Goal: Information Seeking & Learning: Learn about a topic

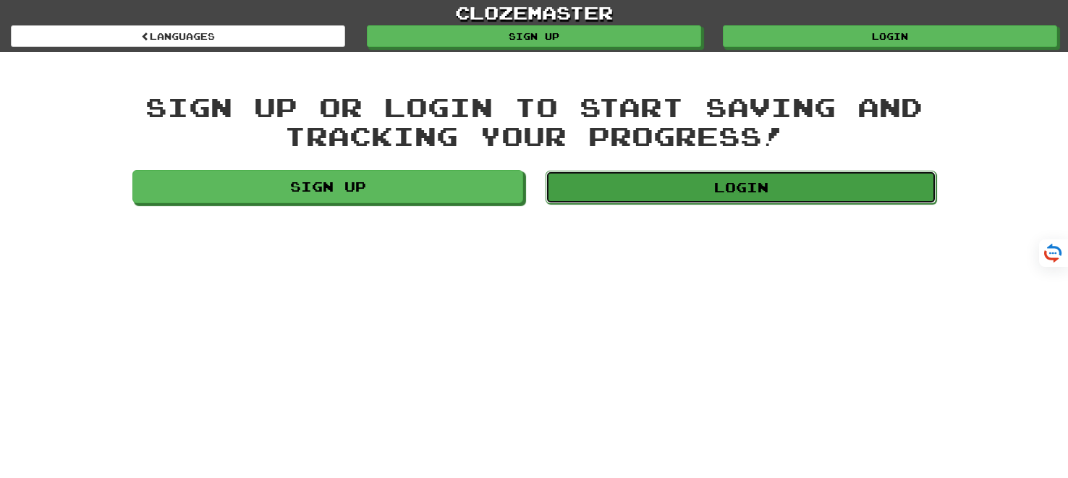
click at [734, 181] on link "Login" at bounding box center [741, 187] width 391 height 33
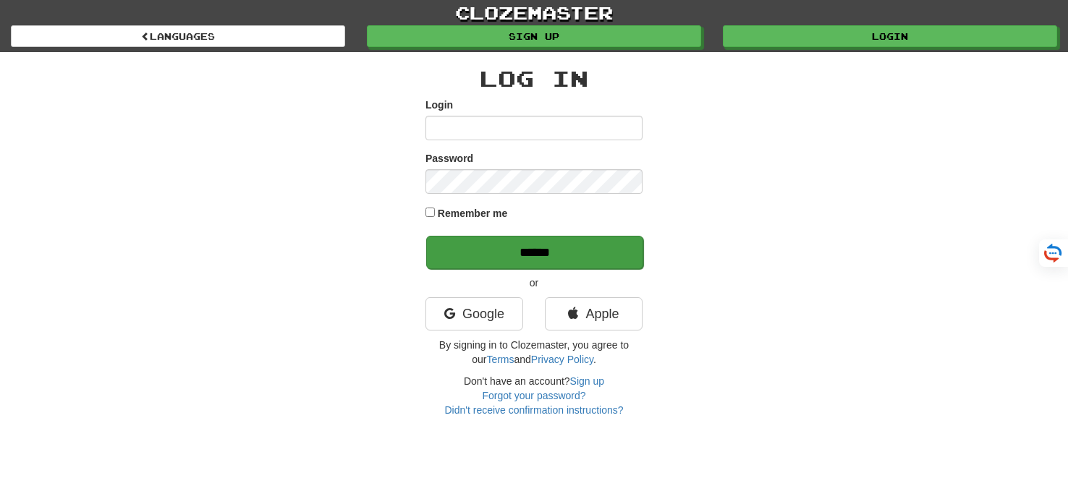
type input "*******"
click at [532, 262] on input "******" at bounding box center [534, 252] width 217 height 33
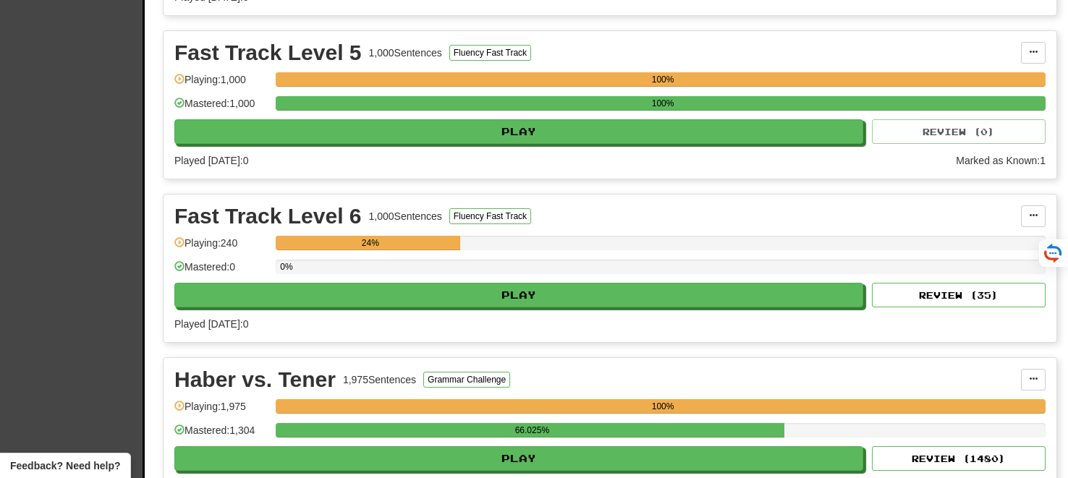
scroll to position [2435, 0]
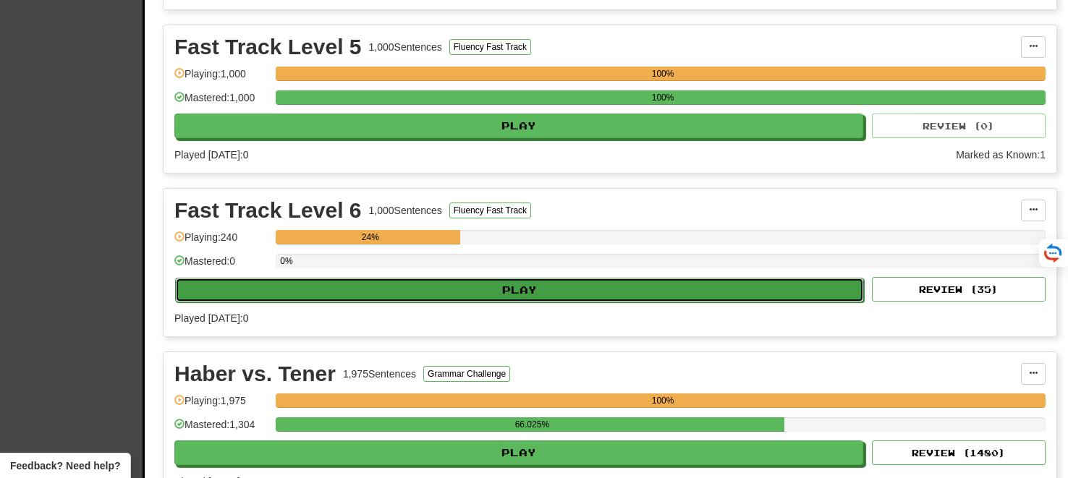
click at [531, 279] on button "Play" at bounding box center [519, 290] width 689 height 25
select select "**"
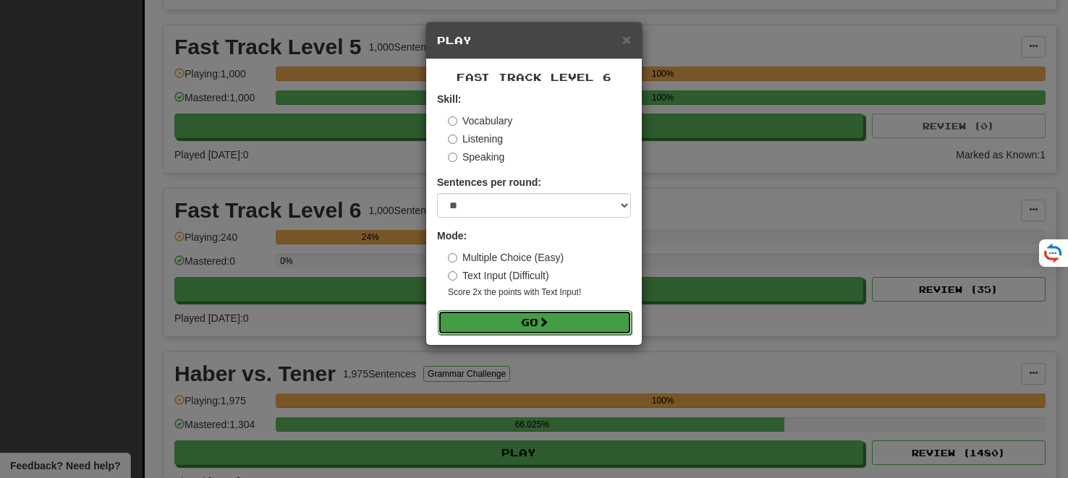
click at [518, 321] on button "Go" at bounding box center [535, 322] width 194 height 25
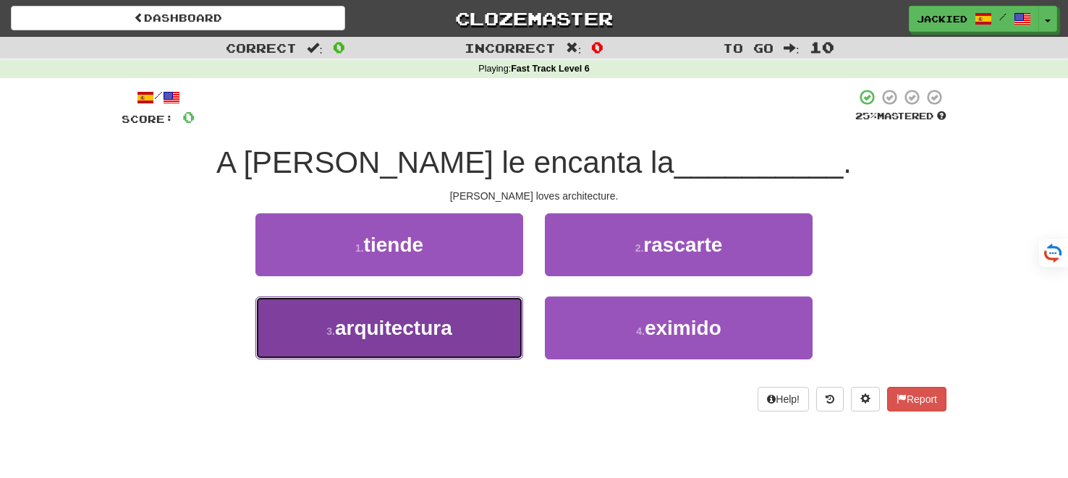
click at [390, 332] on span "arquitectura" at bounding box center [393, 328] width 117 height 22
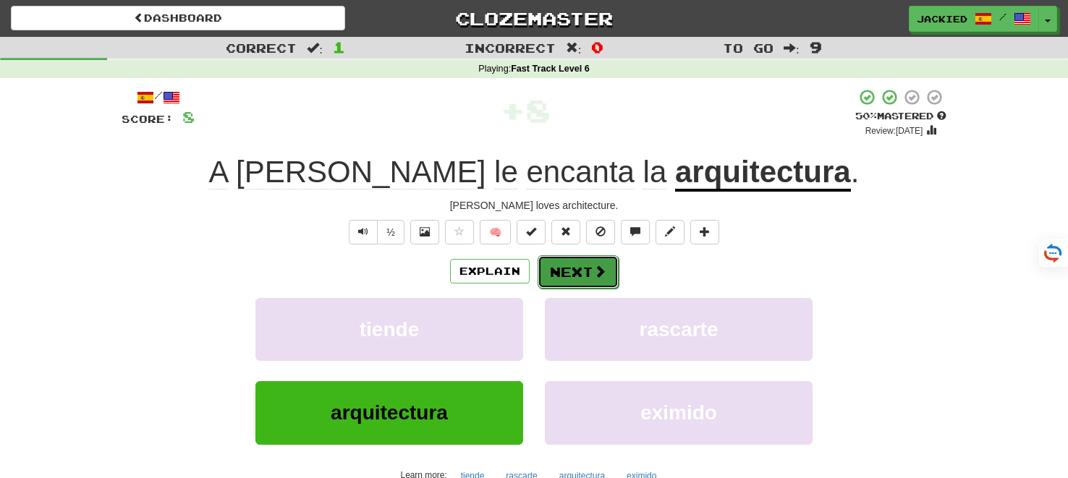
click at [565, 266] on button "Next" at bounding box center [578, 271] width 81 height 33
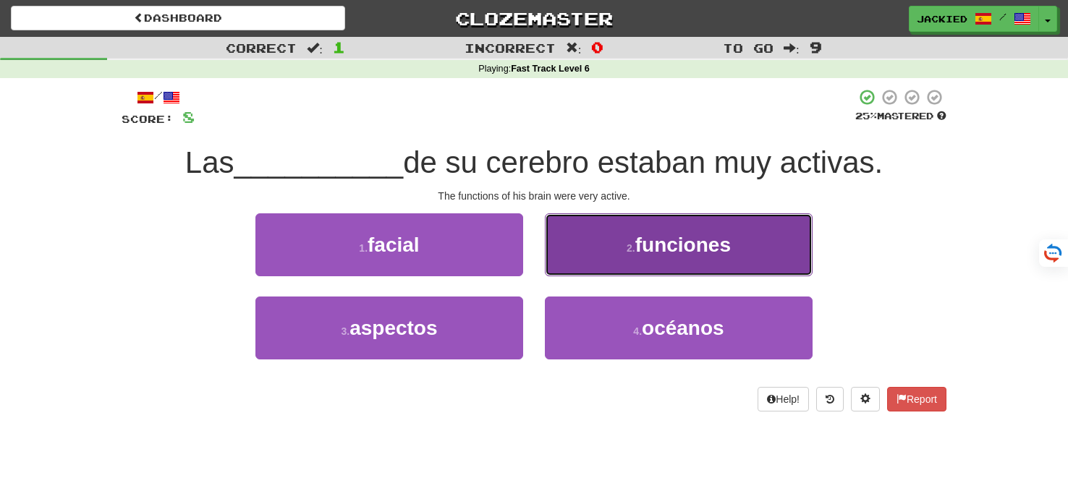
click at [647, 234] on span "funciones" at bounding box center [683, 245] width 96 height 22
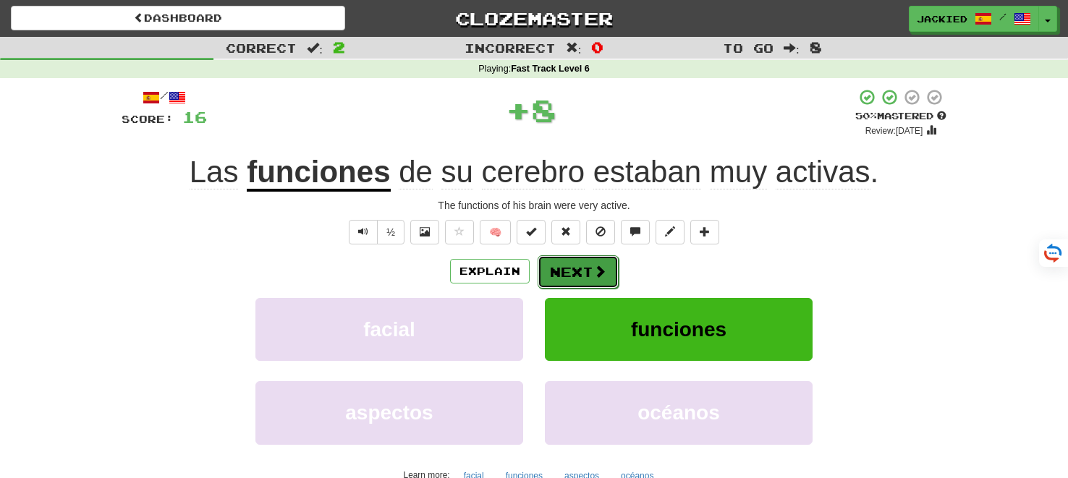
click at [551, 265] on button "Next" at bounding box center [578, 271] width 81 height 33
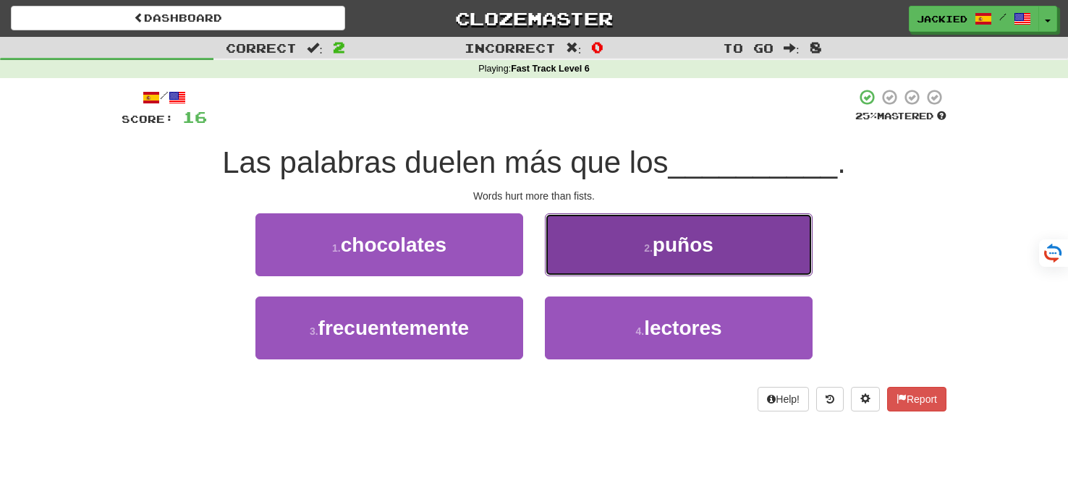
click at [563, 245] on button "2 . puños" at bounding box center [679, 244] width 268 height 63
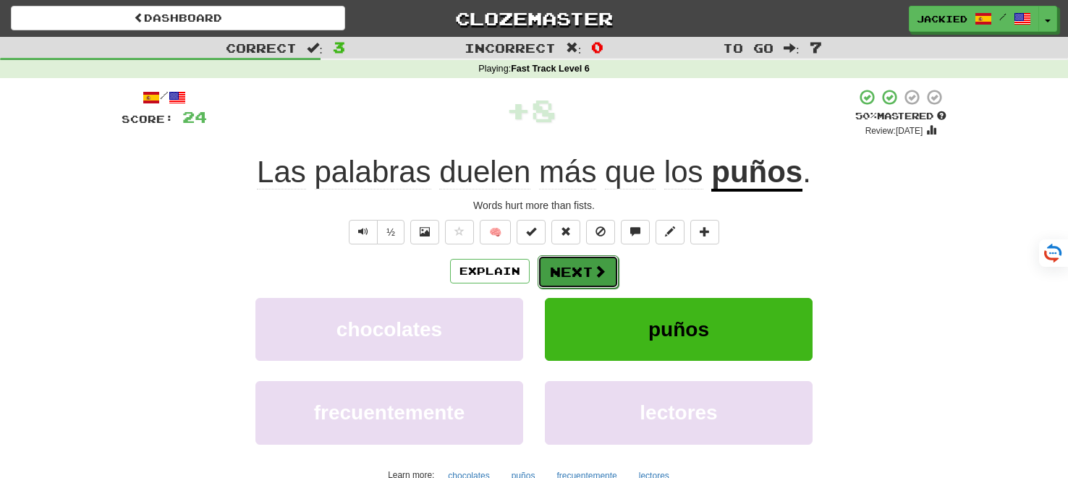
click at [570, 274] on button "Next" at bounding box center [578, 271] width 81 height 33
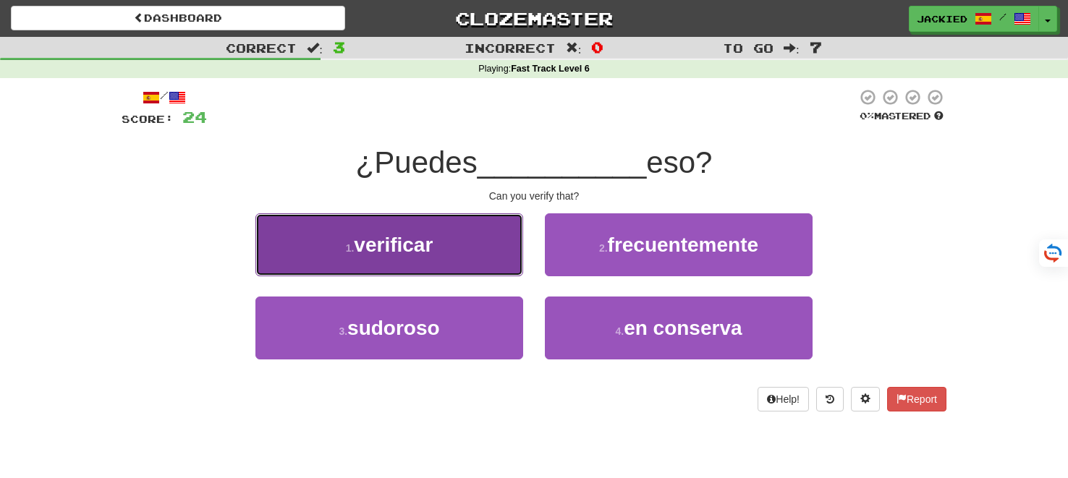
click at [352, 242] on small "1 ." at bounding box center [350, 248] width 9 height 12
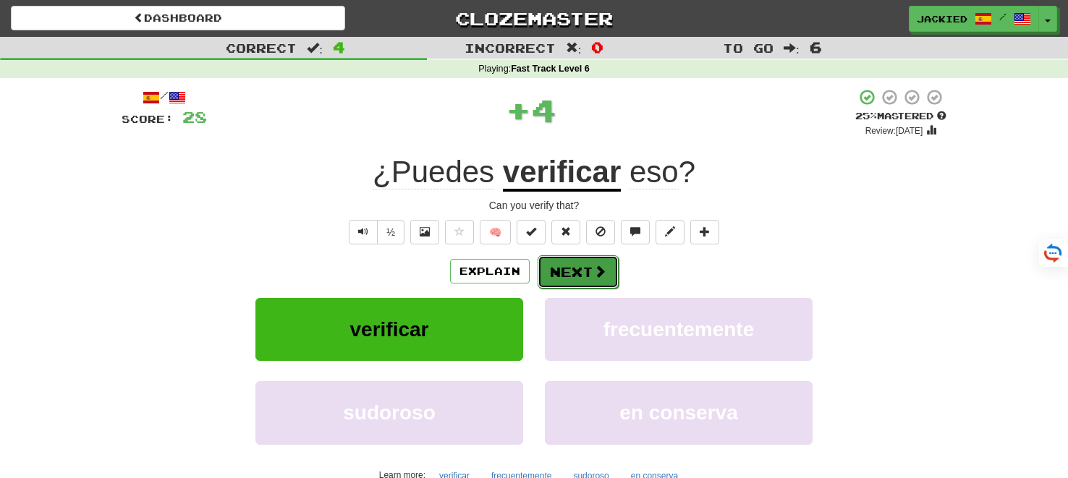
click at [569, 270] on button "Next" at bounding box center [578, 271] width 81 height 33
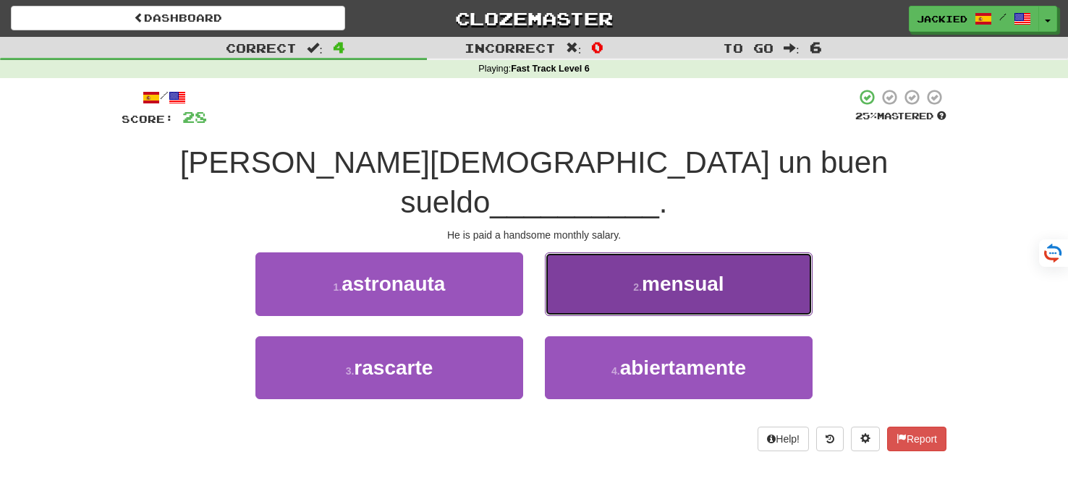
click at [595, 254] on button "2 . mensual" at bounding box center [679, 284] width 268 height 63
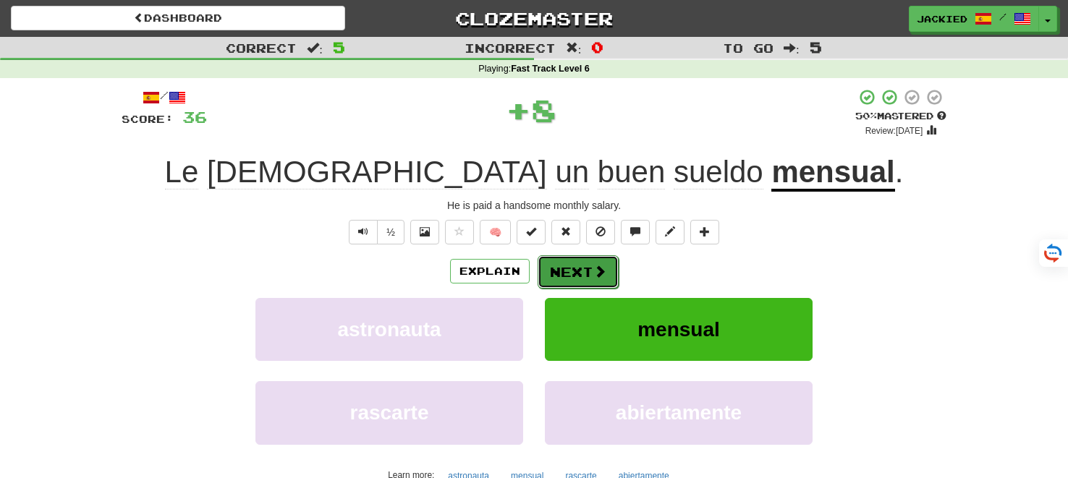
click at [569, 268] on button "Next" at bounding box center [578, 271] width 81 height 33
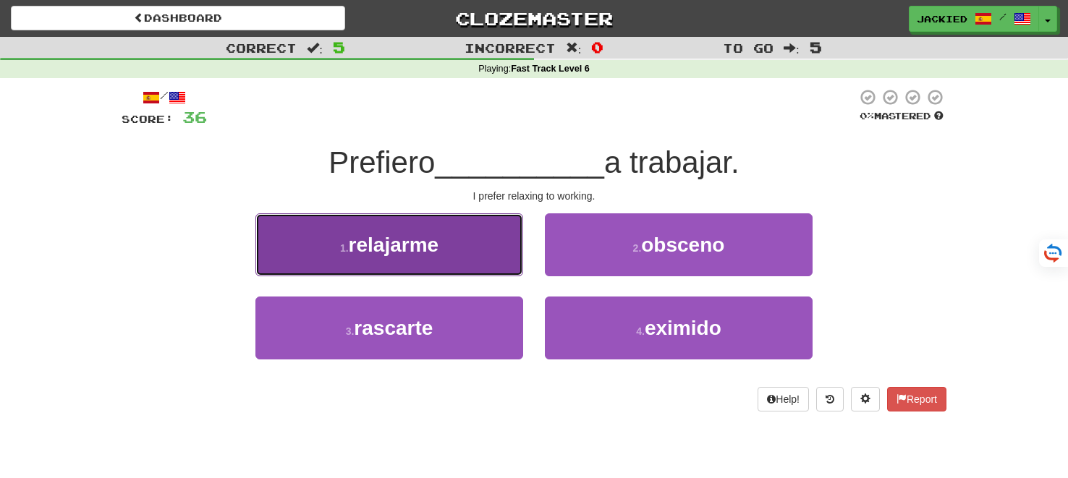
click at [420, 236] on span "relajarme" at bounding box center [394, 245] width 90 height 22
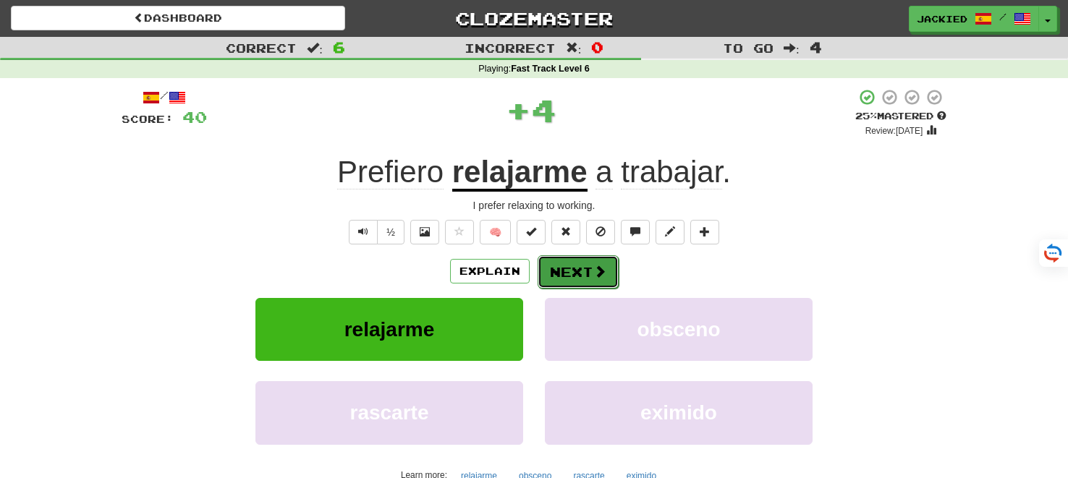
click at [582, 268] on button "Next" at bounding box center [578, 271] width 81 height 33
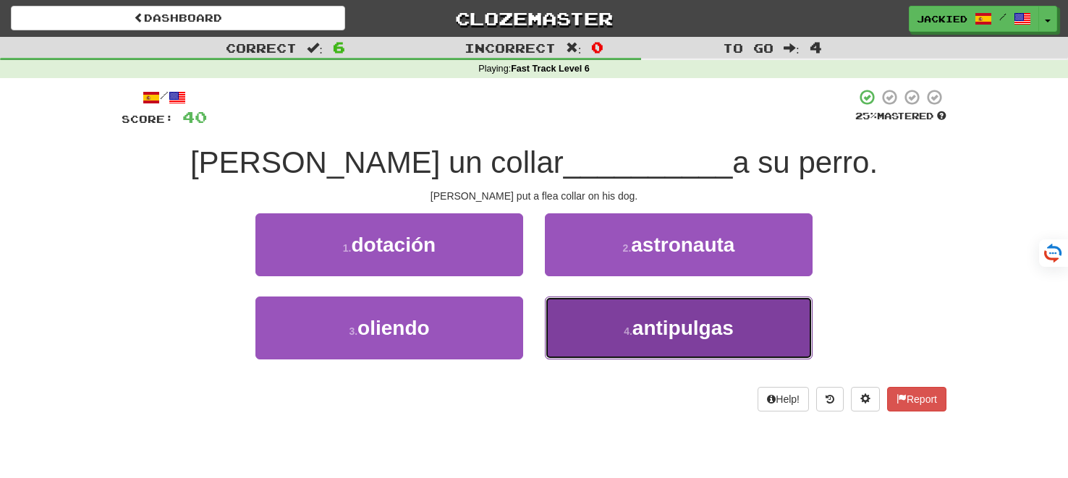
click at [594, 318] on button "4 . antipulgas" at bounding box center [679, 328] width 268 height 63
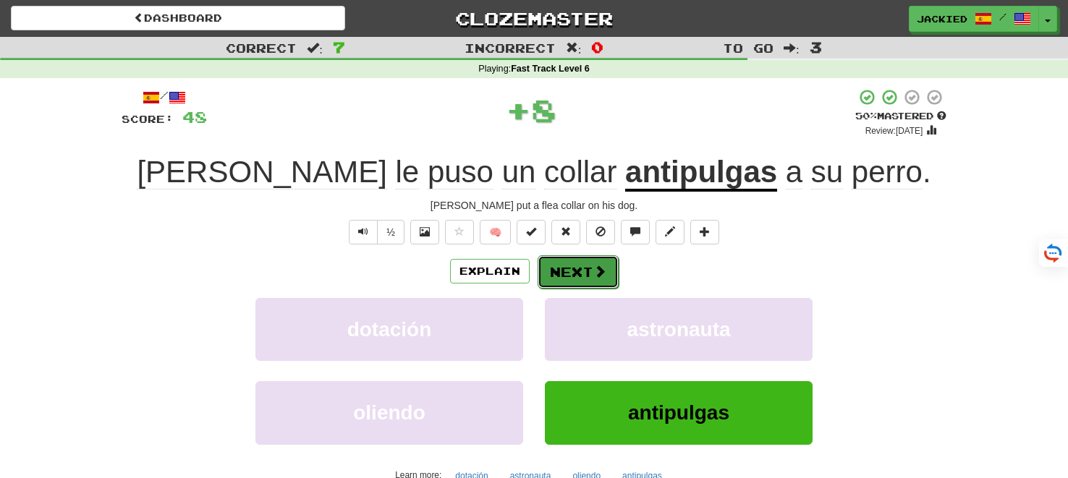
click at [556, 271] on button "Next" at bounding box center [578, 271] width 81 height 33
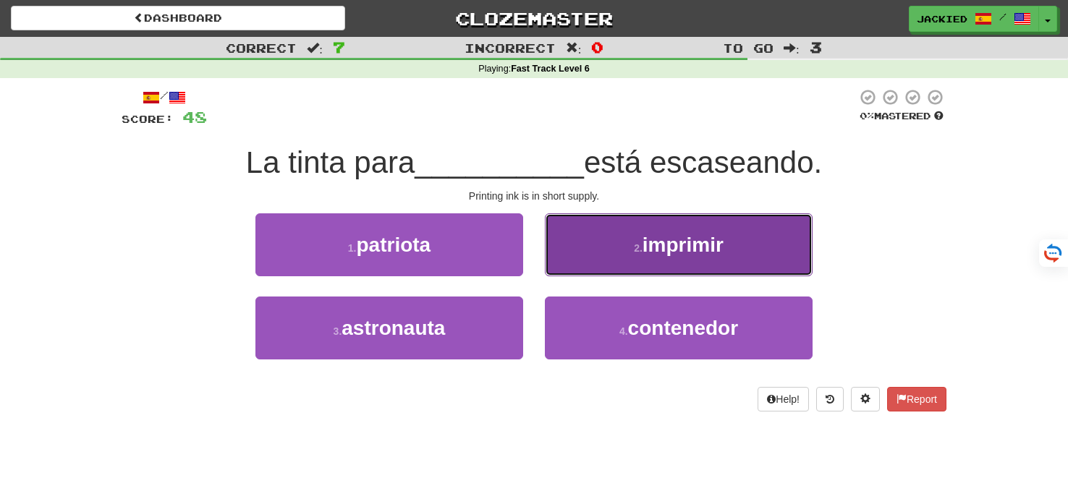
click at [559, 271] on button "2 . imprimir" at bounding box center [679, 244] width 268 height 63
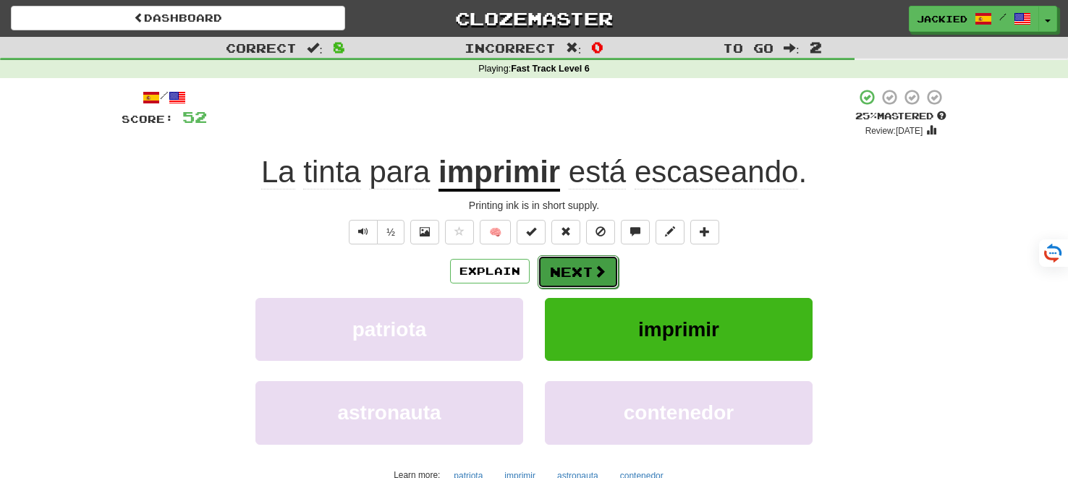
click at [554, 272] on button "Next" at bounding box center [578, 271] width 81 height 33
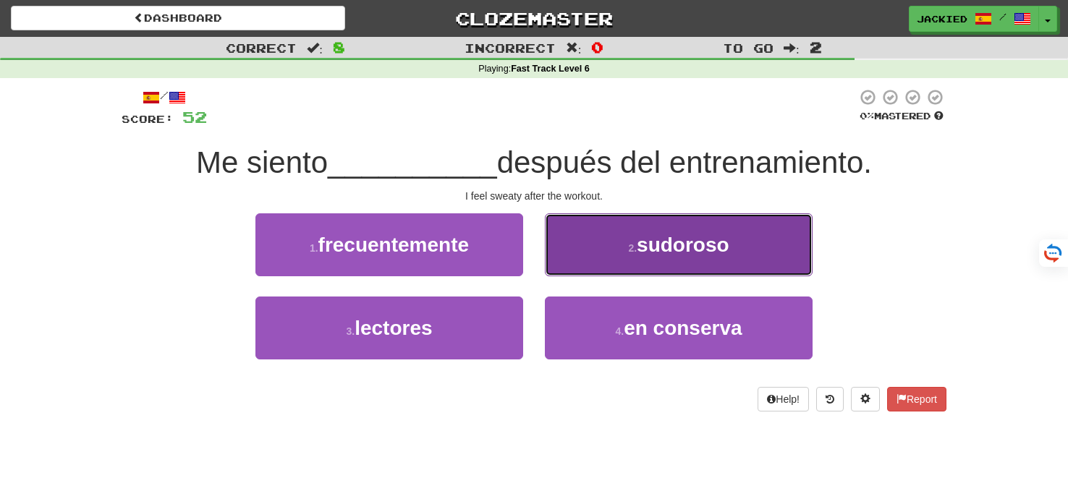
click at [630, 235] on button "2 . sudoroso" at bounding box center [679, 244] width 268 height 63
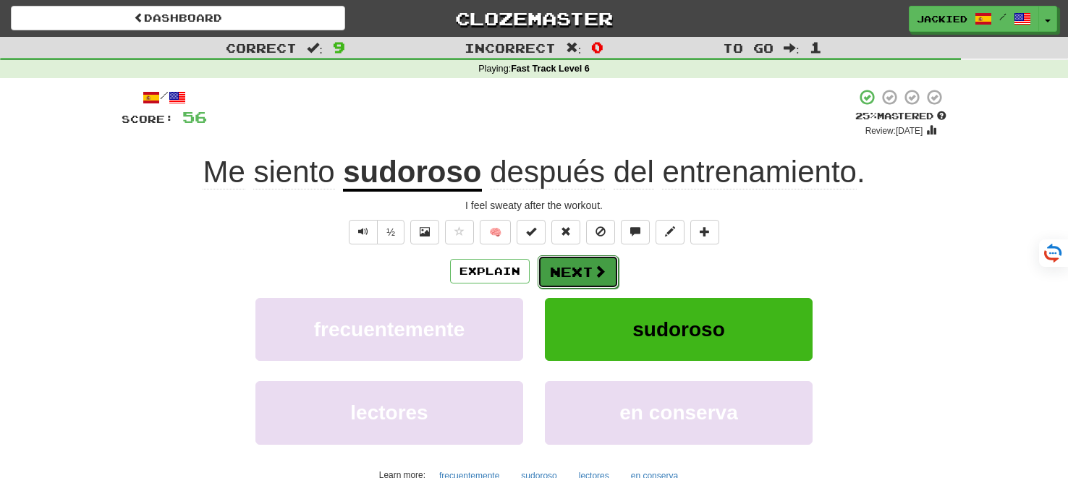
click at [571, 262] on button "Next" at bounding box center [578, 271] width 81 height 33
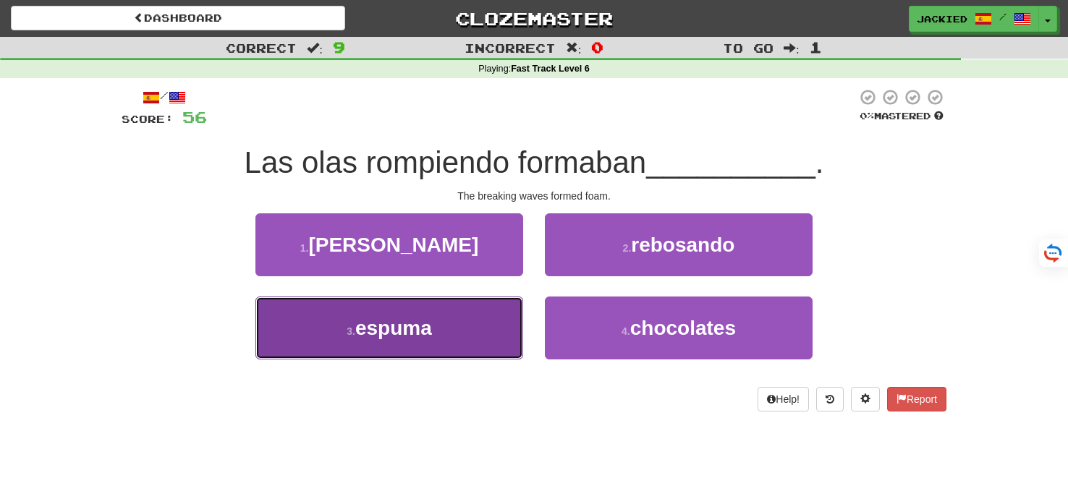
click at [431, 314] on button "3 . espuma" at bounding box center [389, 328] width 268 height 63
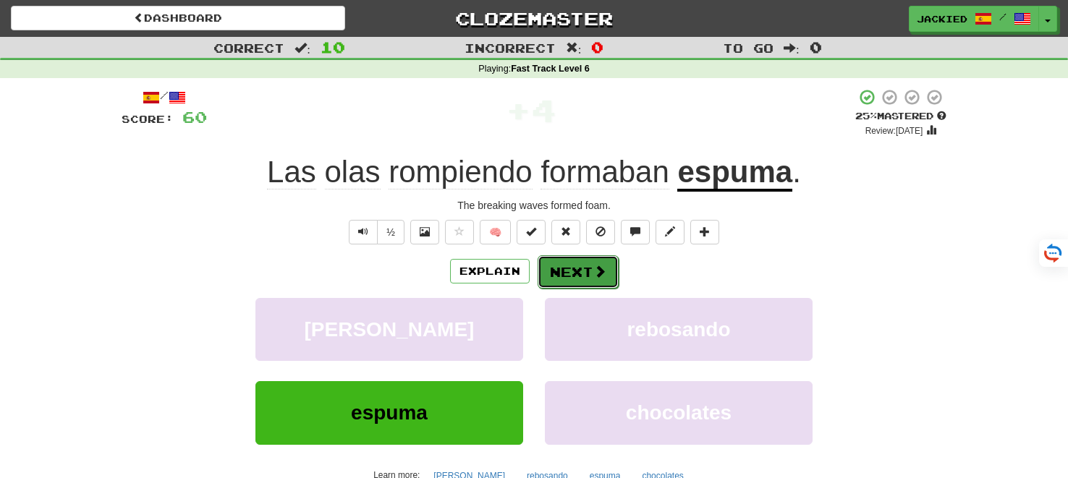
click at [575, 274] on button "Next" at bounding box center [578, 271] width 81 height 33
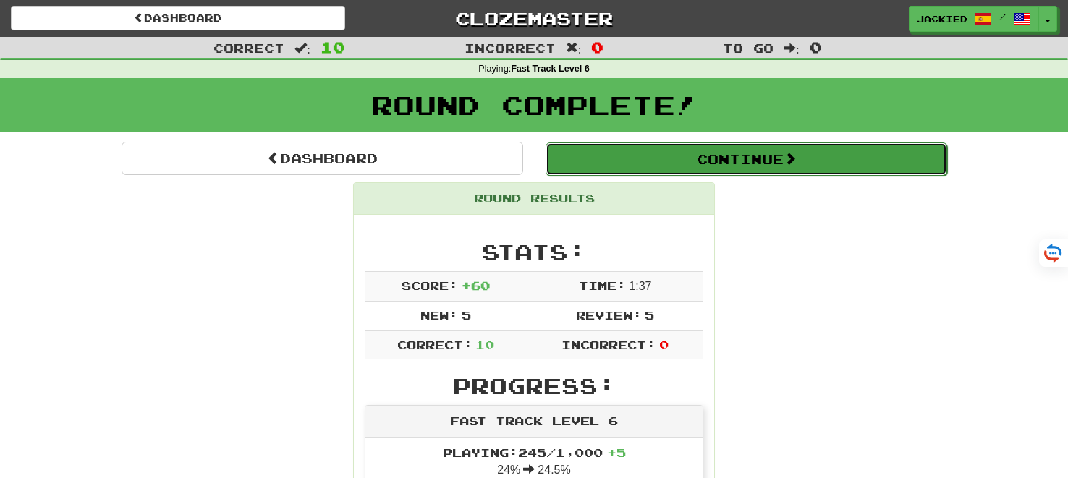
click at [752, 149] on button "Continue" at bounding box center [747, 159] width 402 height 33
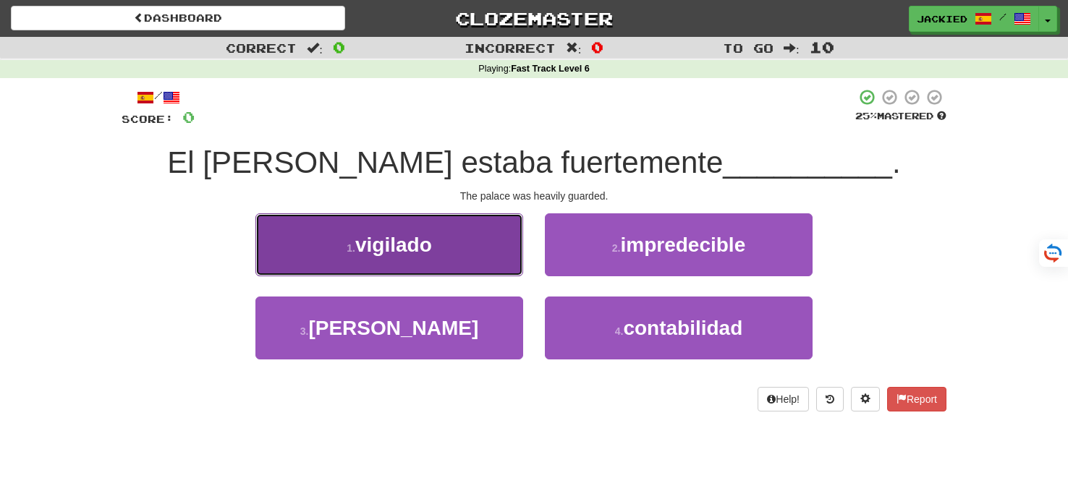
click at [495, 240] on button "1 . vigilado" at bounding box center [389, 244] width 268 height 63
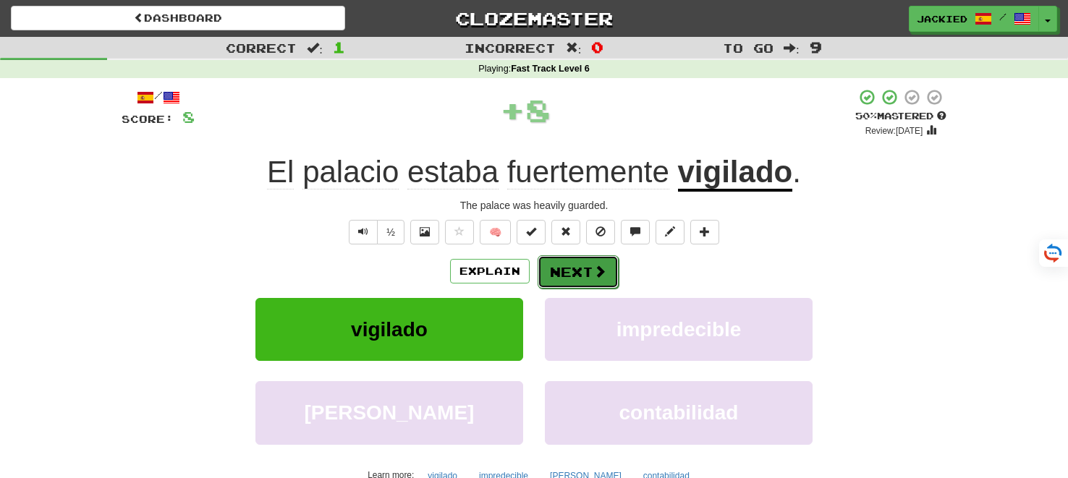
click at [580, 271] on button "Next" at bounding box center [578, 271] width 81 height 33
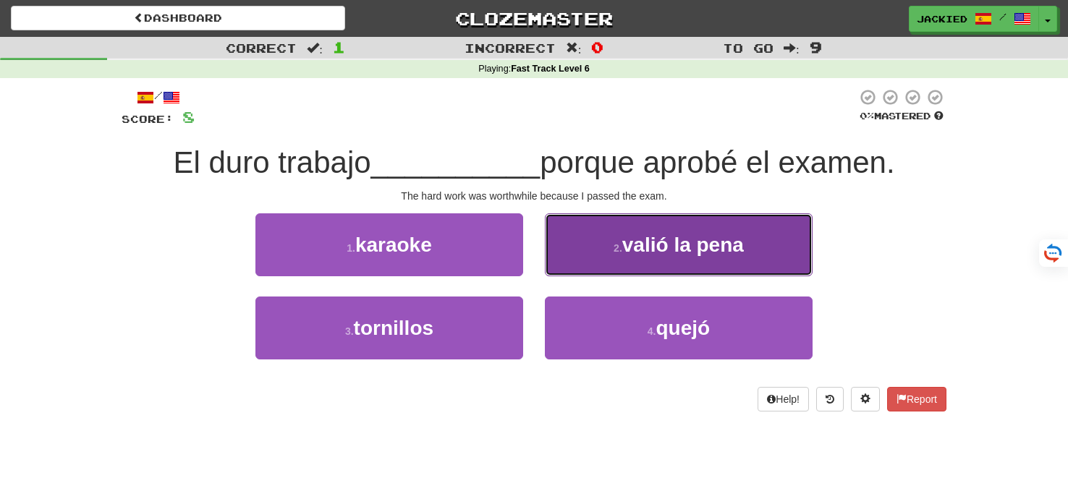
click at [635, 234] on span "valió la pena" at bounding box center [683, 245] width 122 height 22
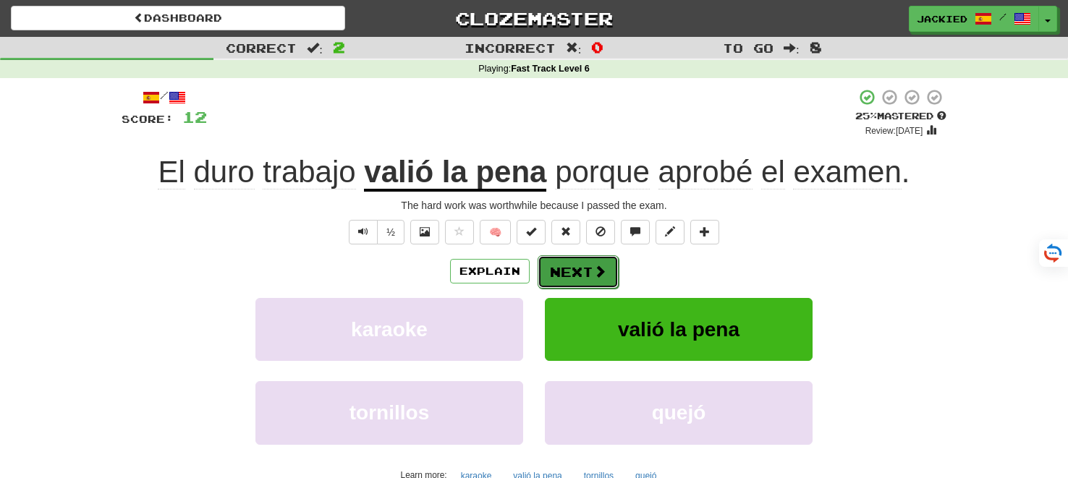
click at [570, 260] on button "Next" at bounding box center [578, 271] width 81 height 33
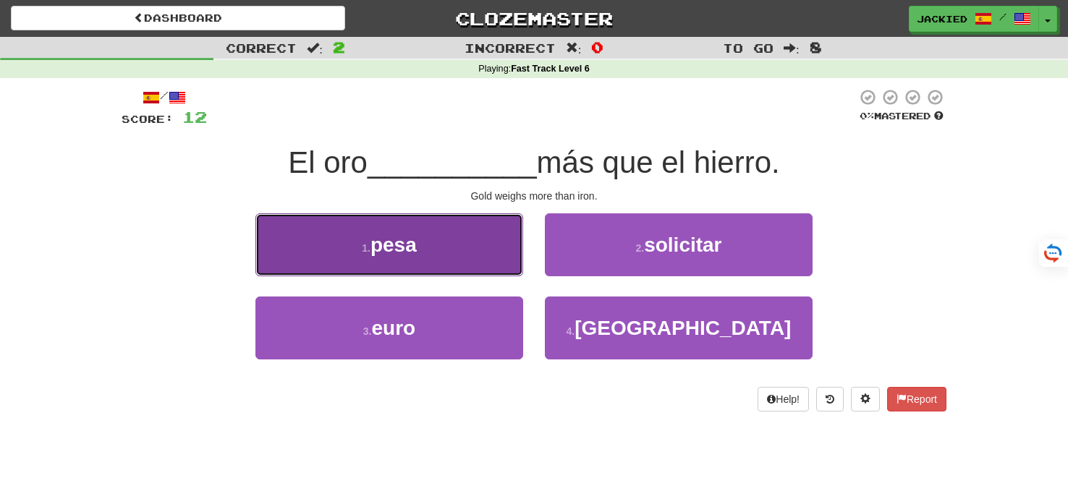
click at [454, 236] on button "1 . pesa" at bounding box center [389, 244] width 268 height 63
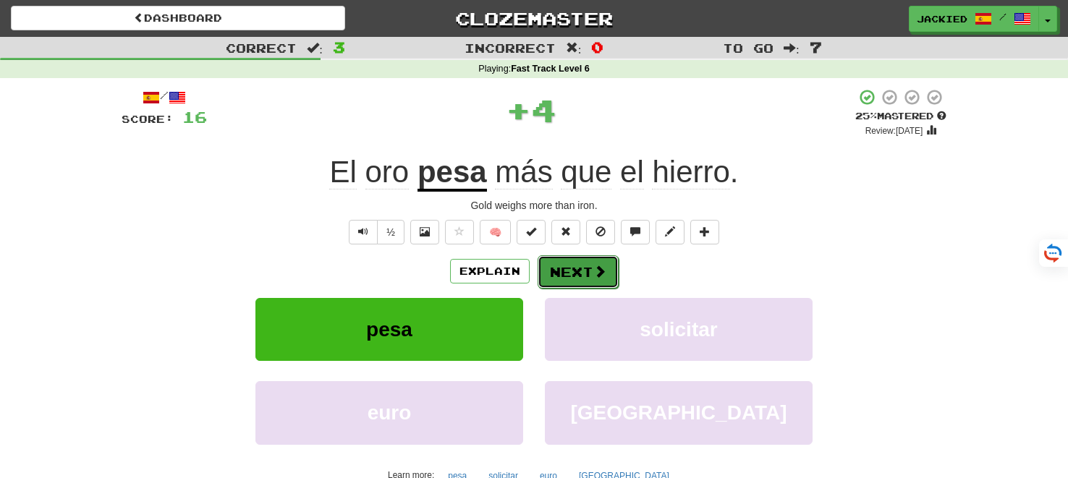
click at [576, 268] on button "Next" at bounding box center [578, 271] width 81 height 33
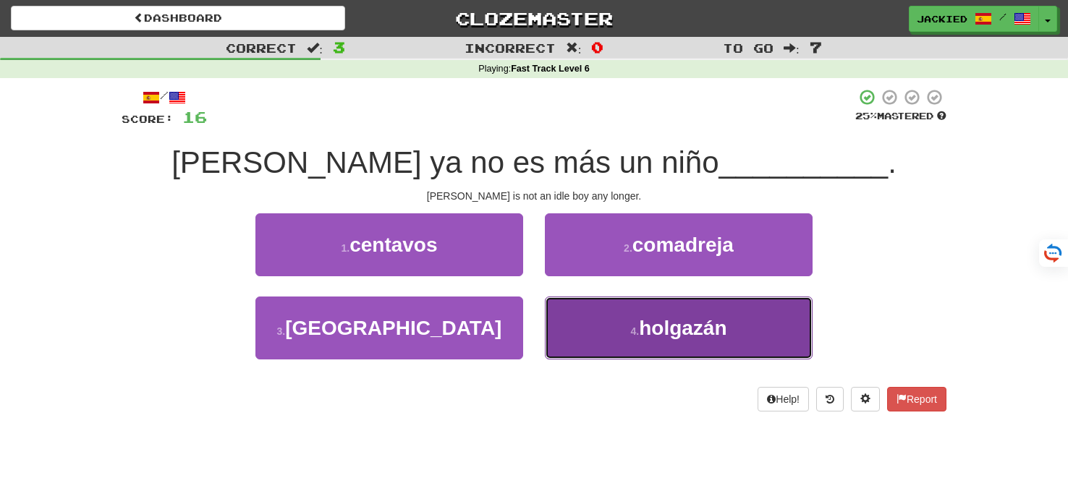
click at [582, 302] on button "4 . holgazán" at bounding box center [679, 328] width 268 height 63
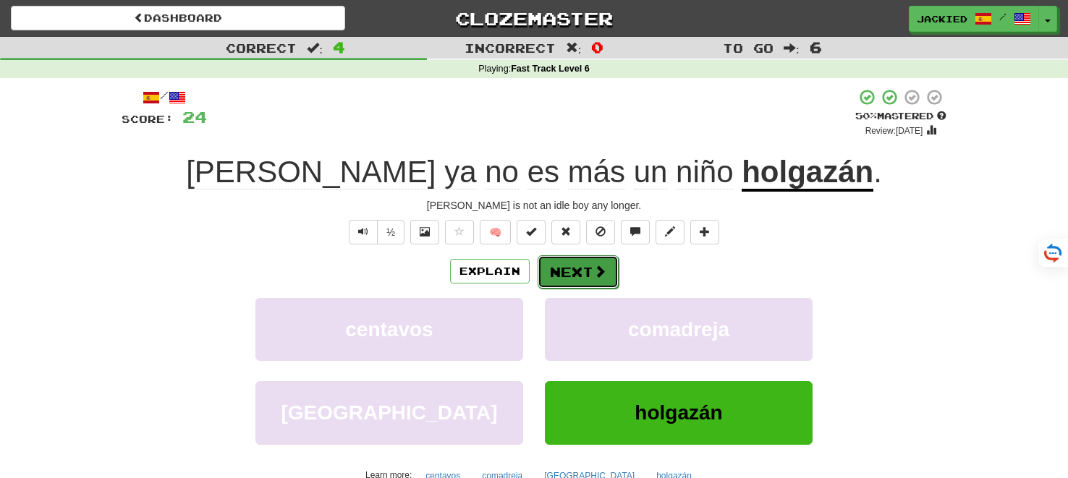
click at [561, 268] on button "Next" at bounding box center [578, 271] width 81 height 33
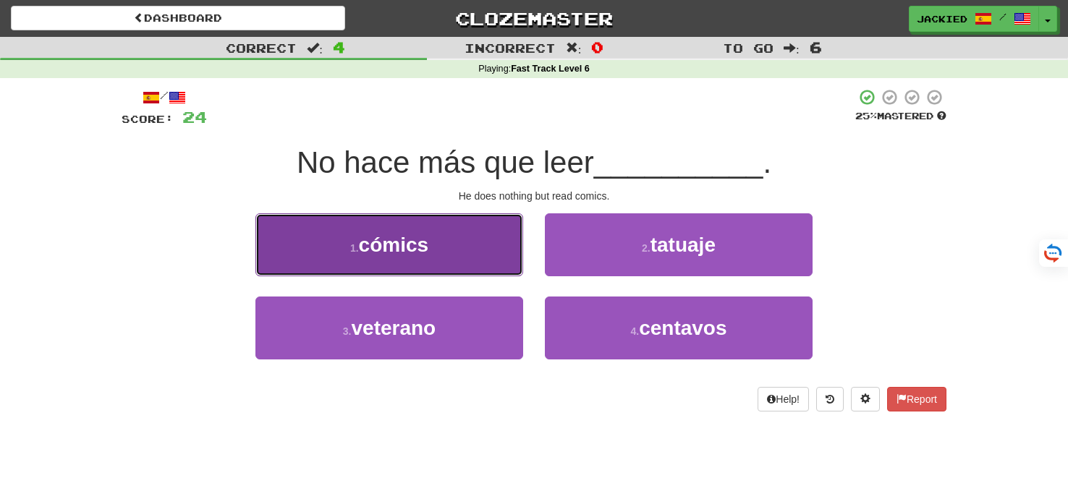
click at [403, 226] on button "1 . cómics" at bounding box center [389, 244] width 268 height 63
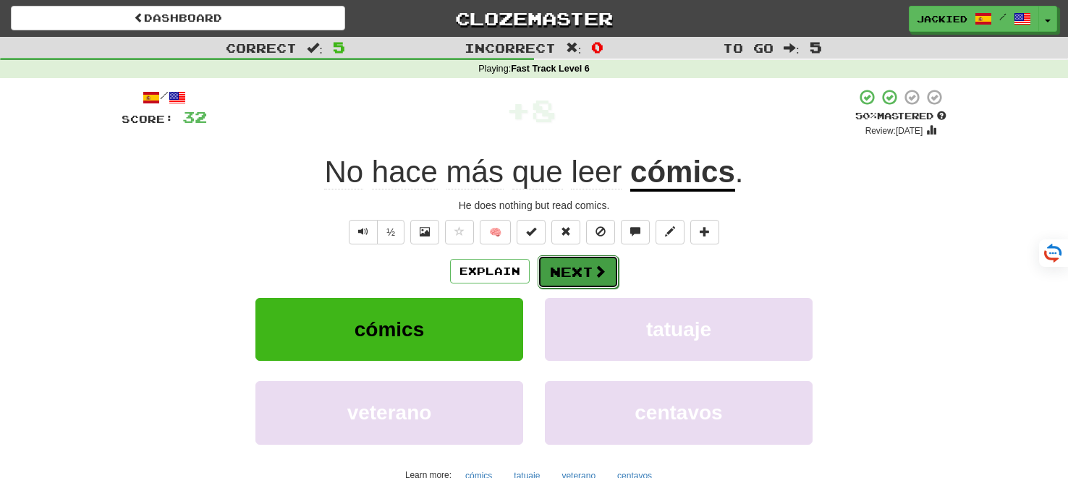
click at [572, 275] on button "Next" at bounding box center [578, 271] width 81 height 33
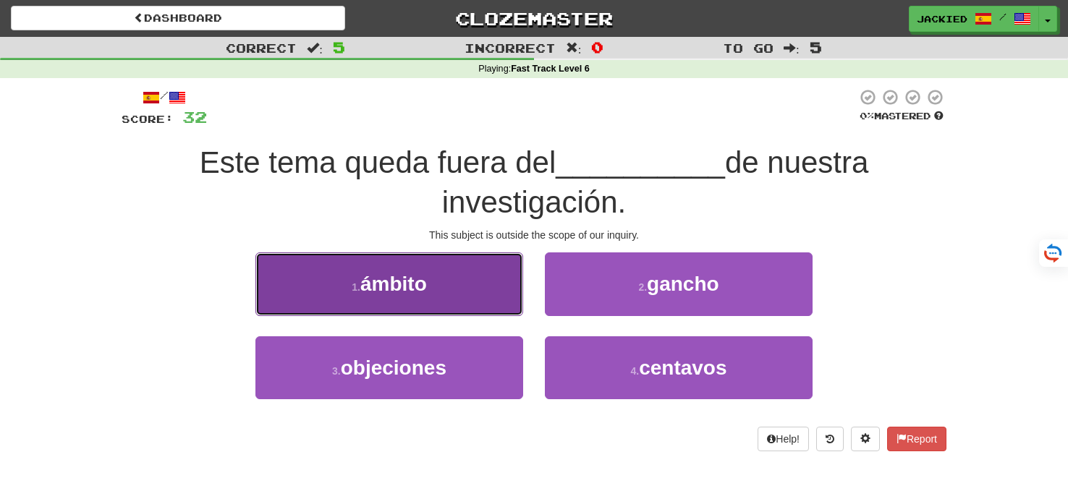
click at [470, 279] on button "1 . ámbito" at bounding box center [389, 284] width 268 height 63
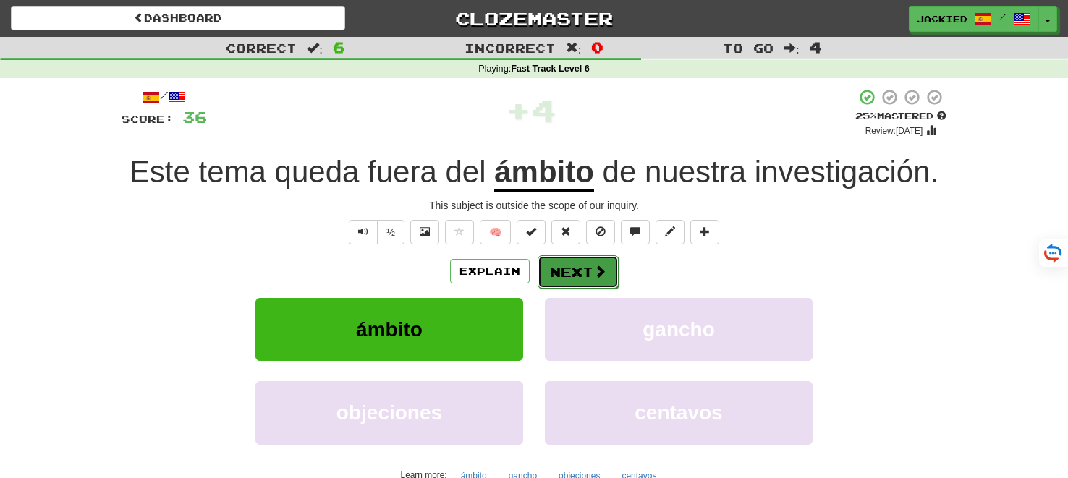
click at [561, 271] on button "Next" at bounding box center [578, 271] width 81 height 33
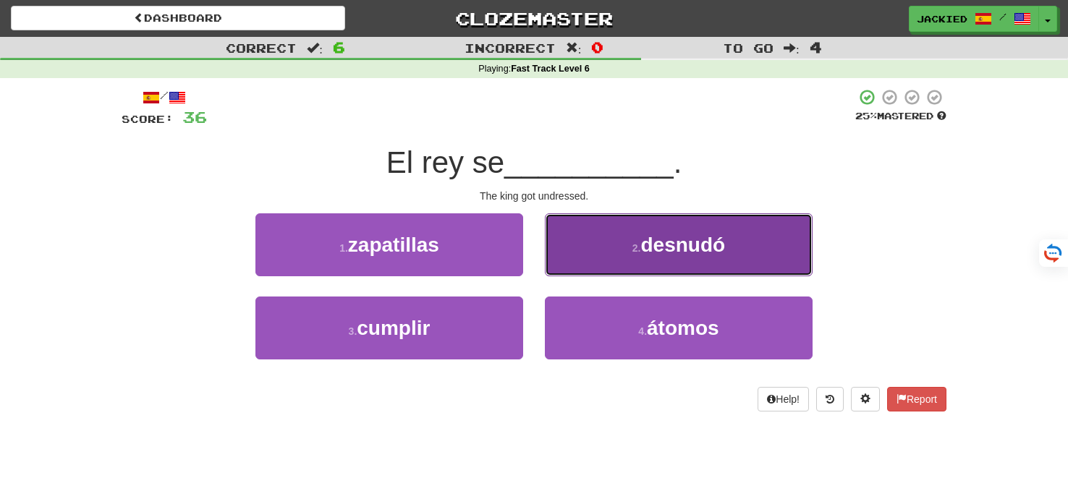
click at [575, 261] on button "2 . desnudó" at bounding box center [679, 244] width 268 height 63
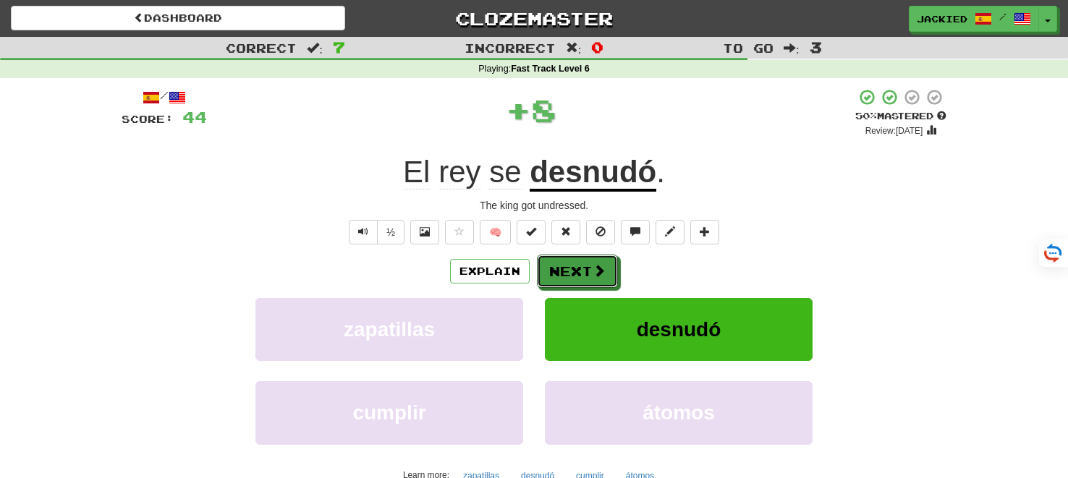
click at [575, 261] on button "Next" at bounding box center [577, 271] width 81 height 33
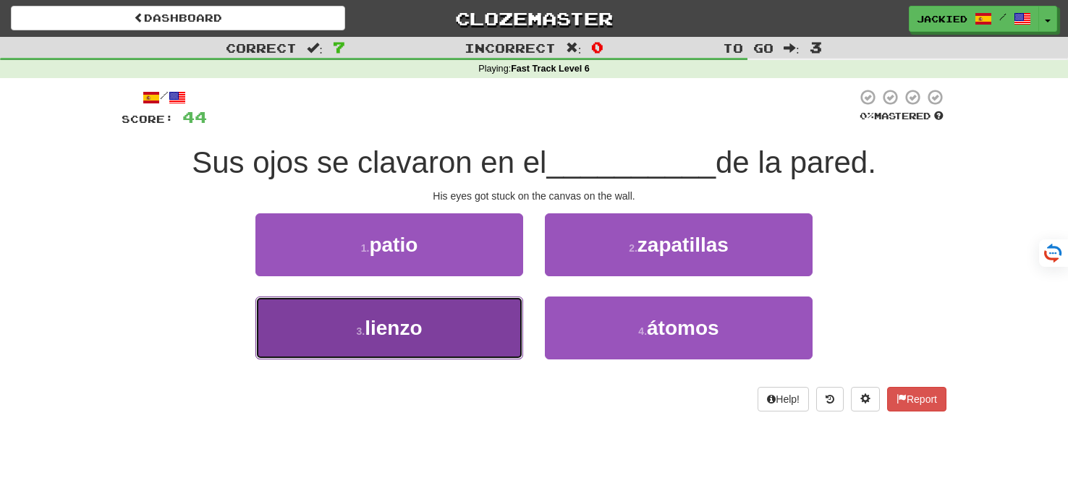
click at [349, 313] on button "3 . lienzo" at bounding box center [389, 328] width 268 height 63
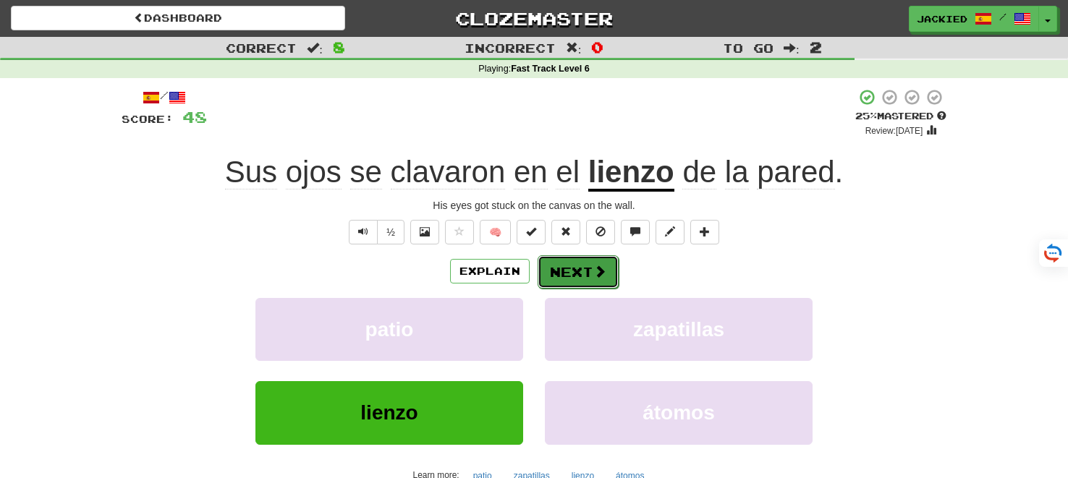
click at [558, 266] on button "Next" at bounding box center [578, 271] width 81 height 33
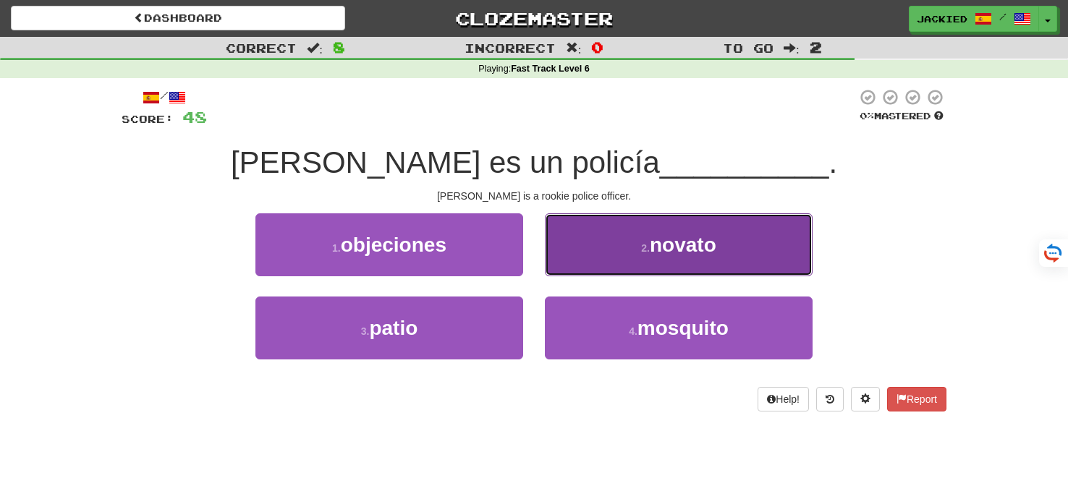
click at [622, 224] on button "2 . novato" at bounding box center [679, 244] width 268 height 63
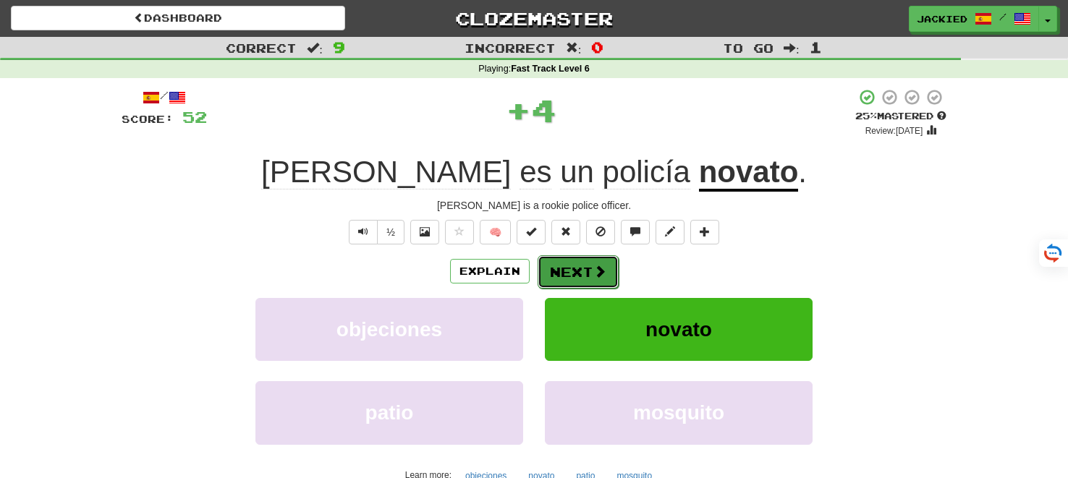
click at [571, 260] on button "Next" at bounding box center [578, 271] width 81 height 33
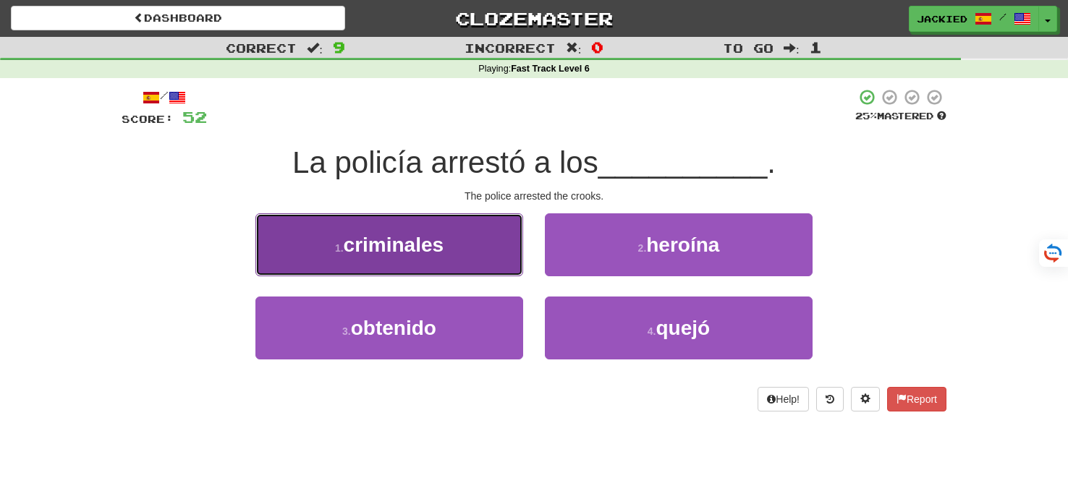
click at [470, 213] on button "1 . criminales" at bounding box center [389, 244] width 268 height 63
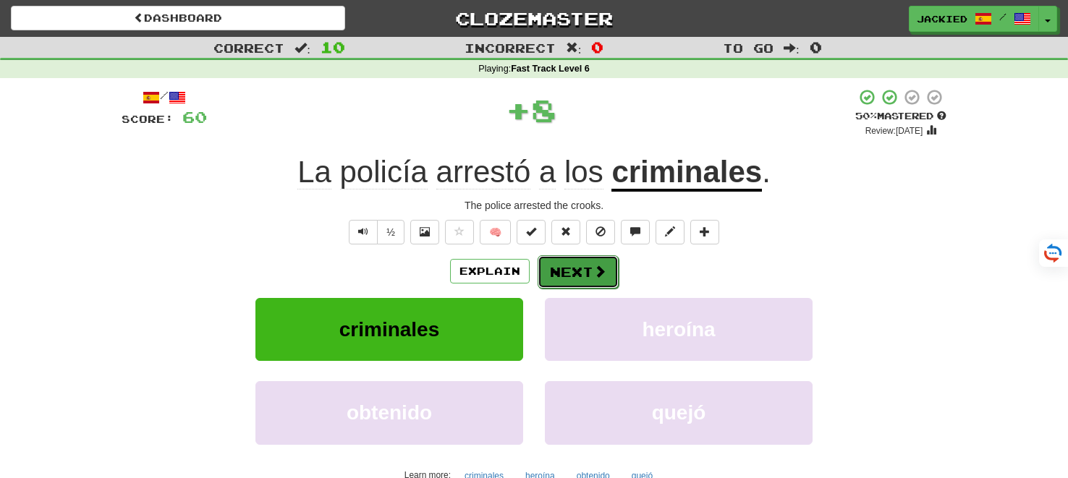
click at [567, 266] on button "Next" at bounding box center [578, 271] width 81 height 33
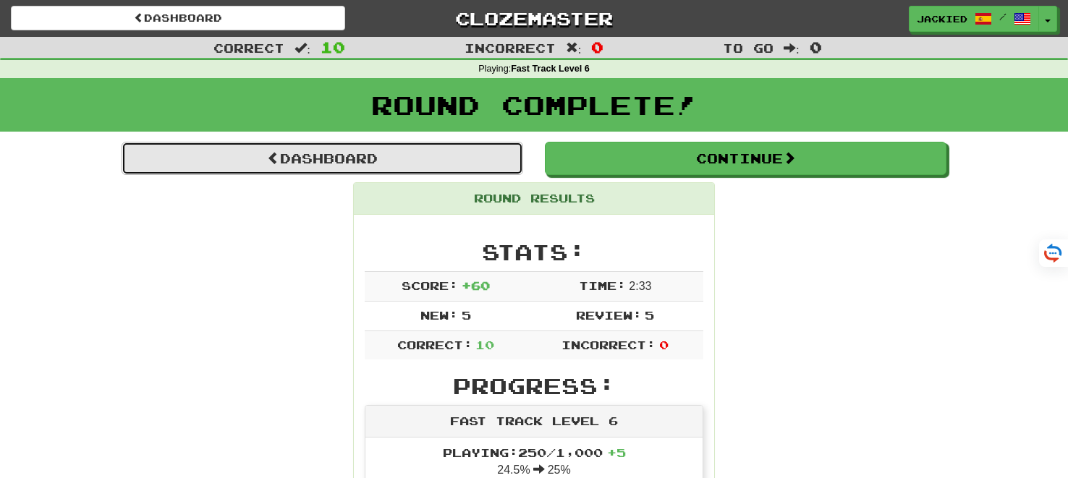
click at [342, 156] on link "Dashboard" at bounding box center [323, 158] width 402 height 33
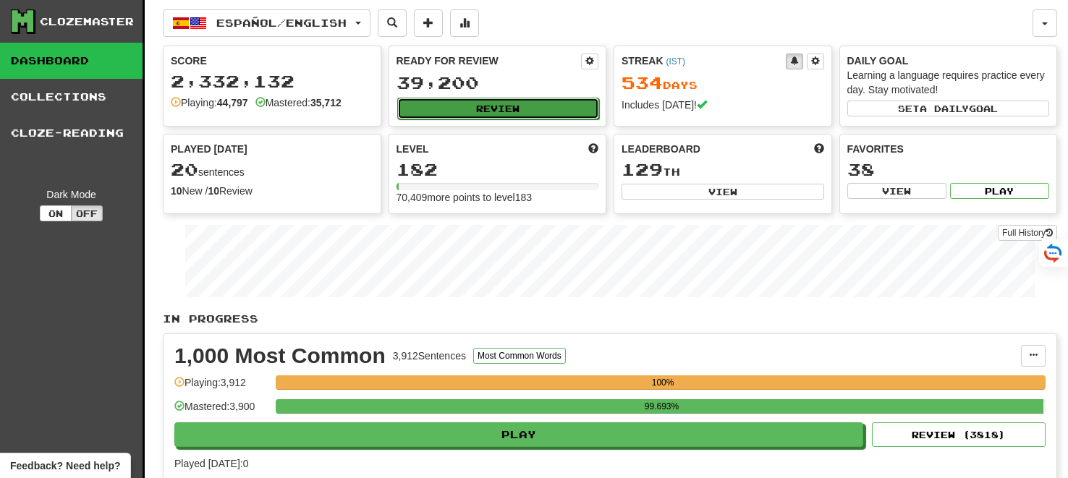
click at [494, 109] on button "Review" at bounding box center [498, 109] width 203 height 22
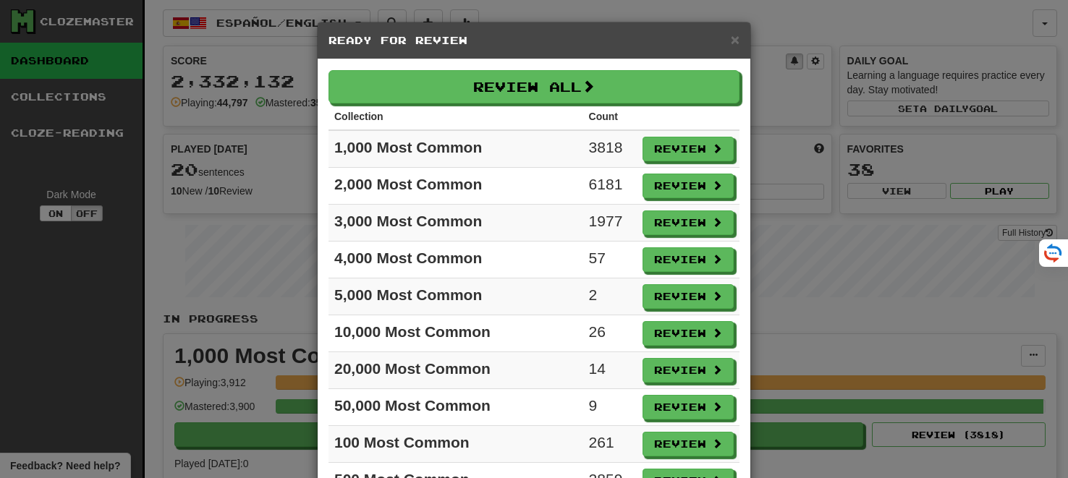
click at [506, 114] on th "Collection" at bounding box center [455, 116] width 255 height 27
click at [684, 118] on th at bounding box center [688, 116] width 103 height 27
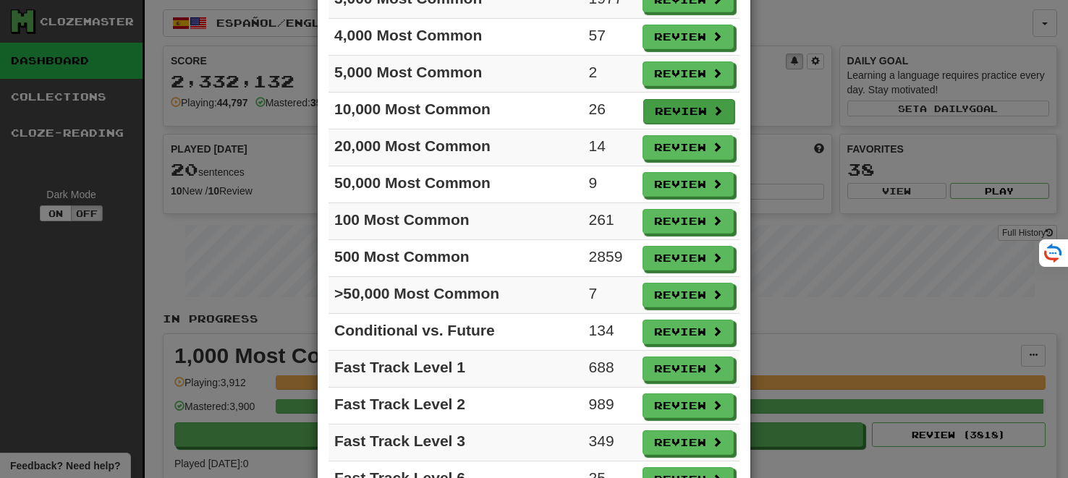
scroll to position [259, 0]
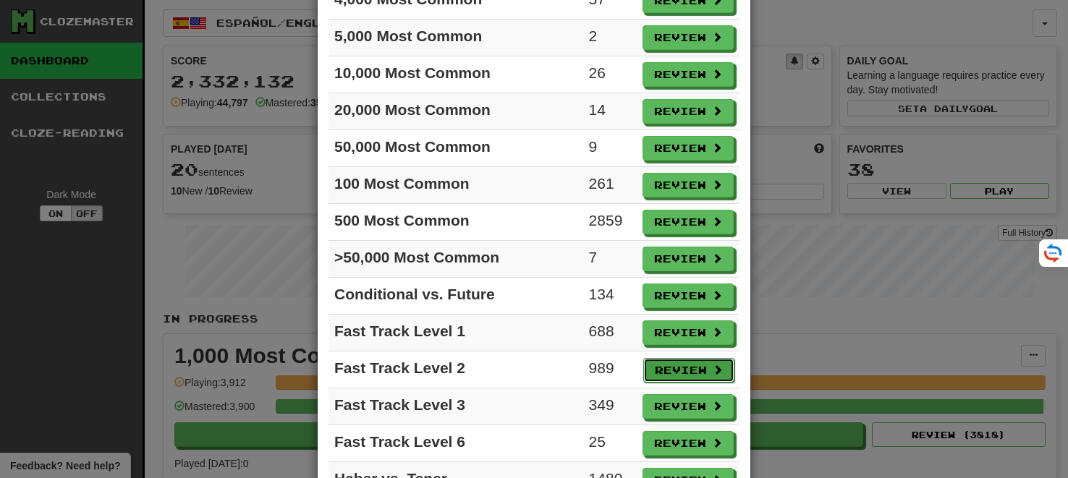
click at [684, 358] on button "Review" at bounding box center [688, 370] width 91 height 25
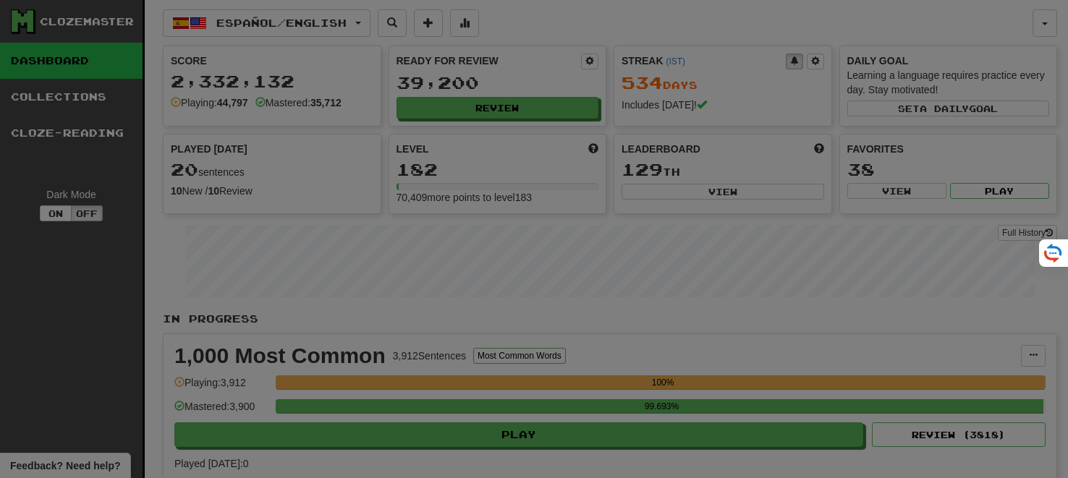
select select "**"
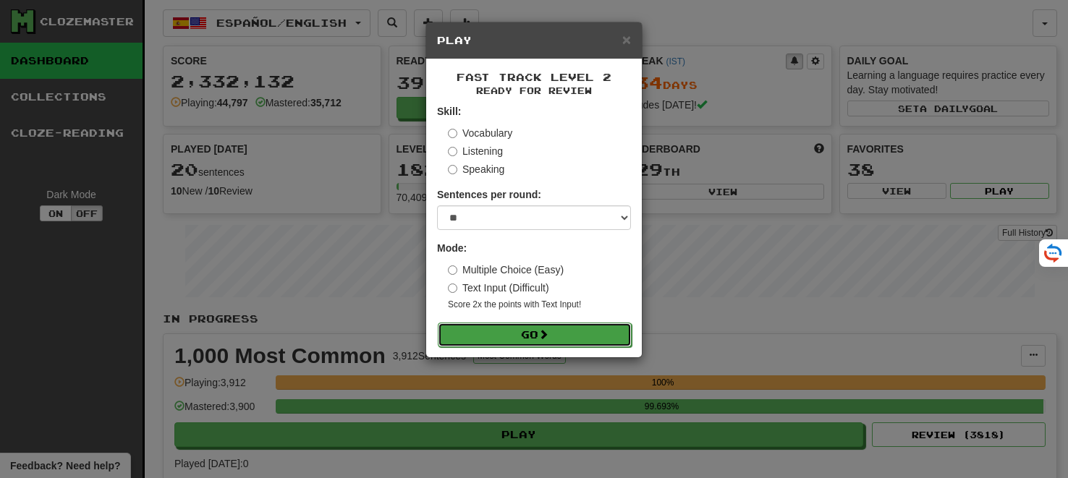
click at [514, 333] on button "Go" at bounding box center [535, 335] width 194 height 25
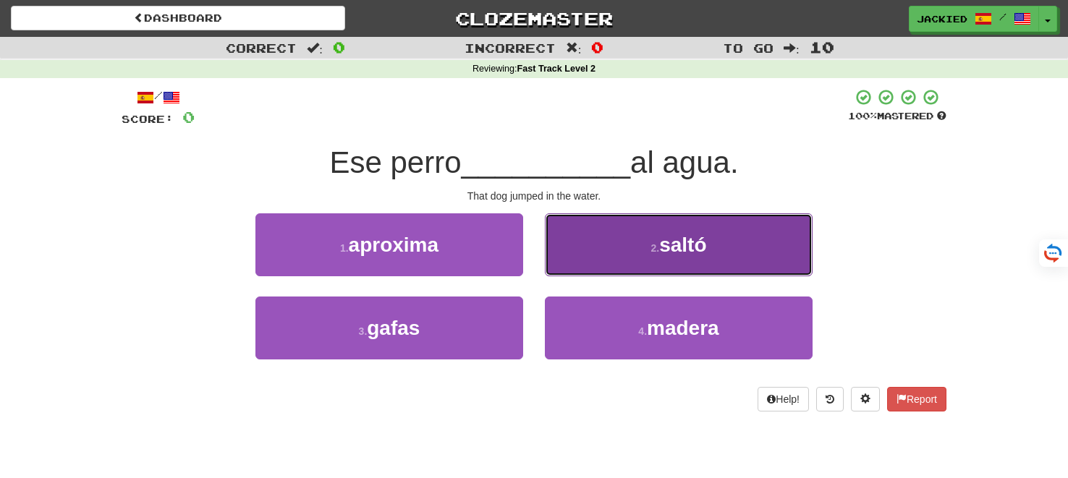
click at [614, 245] on button "2 . [GEOGRAPHIC_DATA]" at bounding box center [679, 244] width 268 height 63
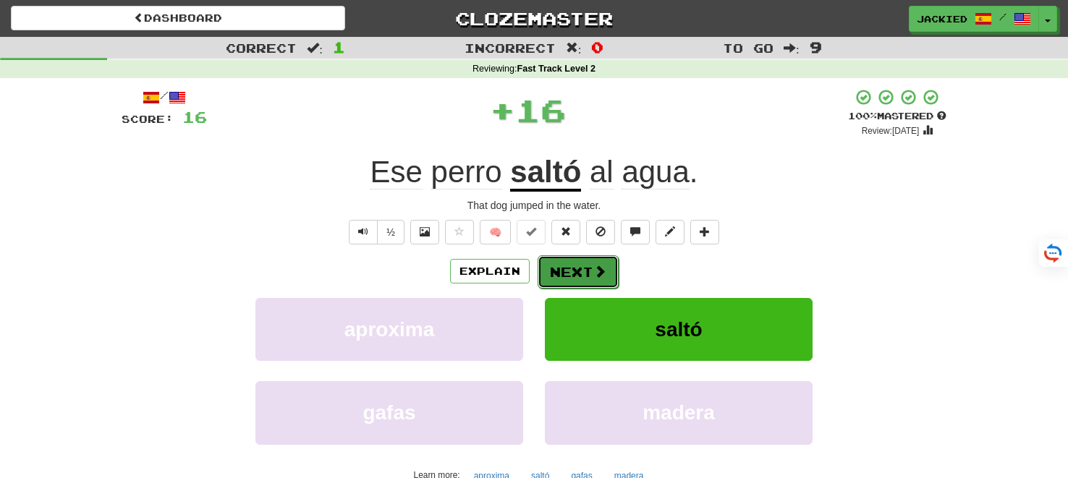
click at [572, 272] on button "Next" at bounding box center [578, 271] width 81 height 33
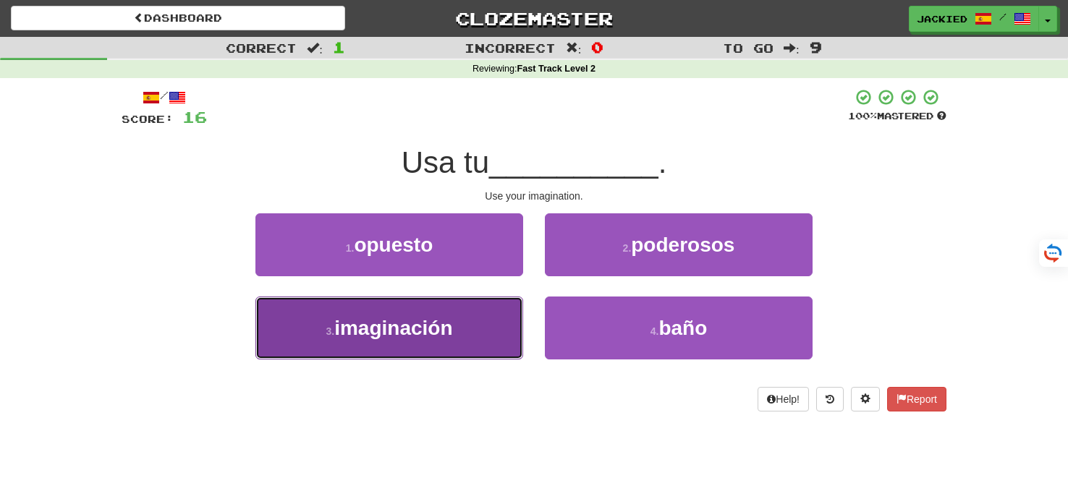
click at [470, 321] on button "3 . imaginación" at bounding box center [389, 328] width 268 height 63
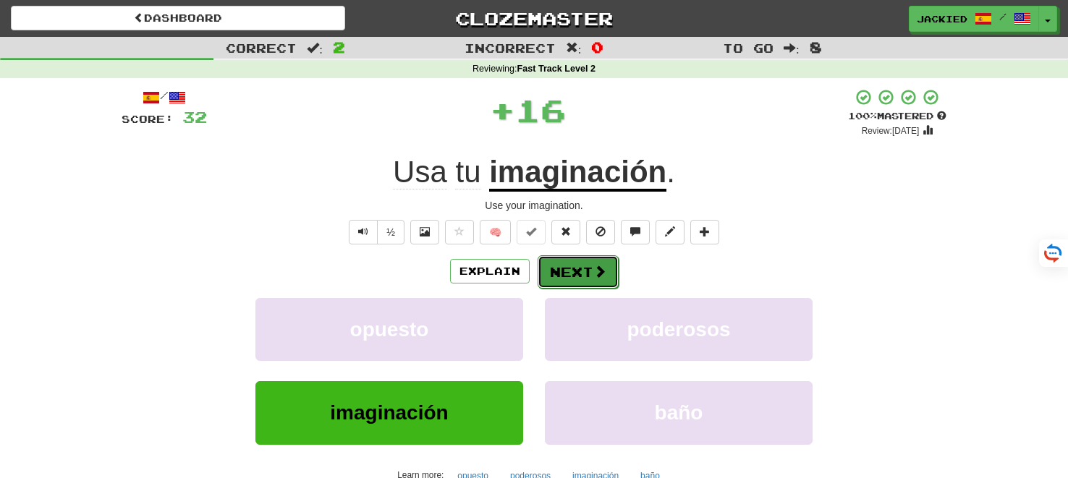
click at [550, 269] on button "Next" at bounding box center [578, 271] width 81 height 33
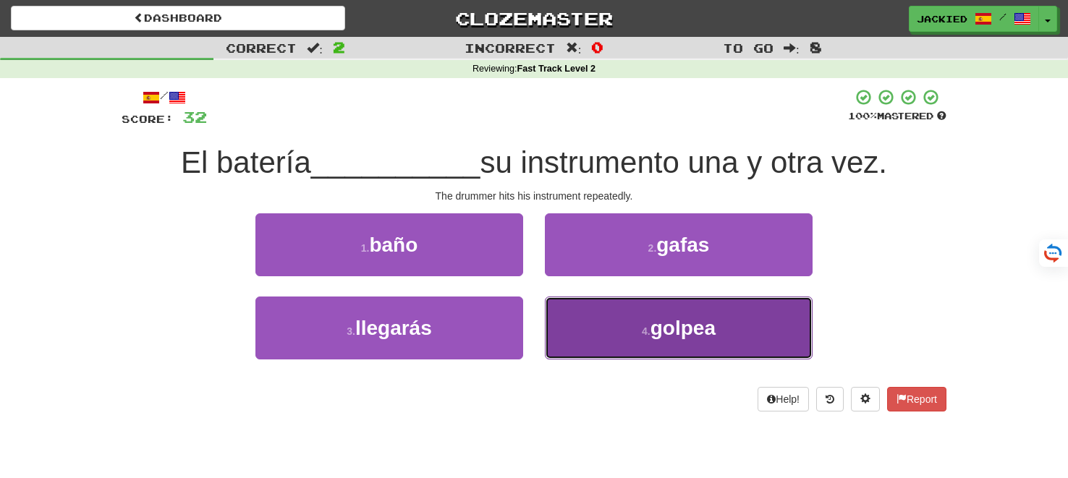
click at [590, 319] on button "4 . golpea" at bounding box center [679, 328] width 268 height 63
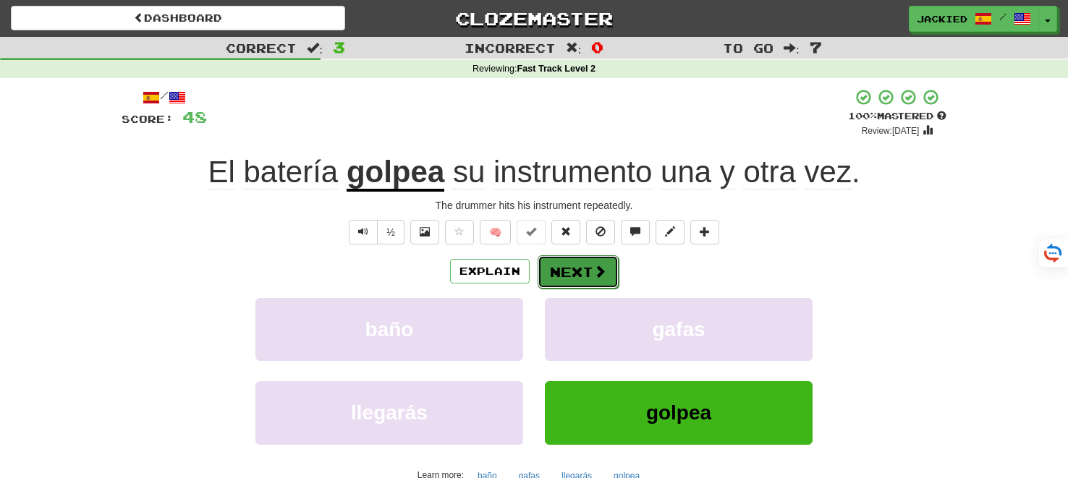
click at [570, 282] on button "Next" at bounding box center [578, 271] width 81 height 33
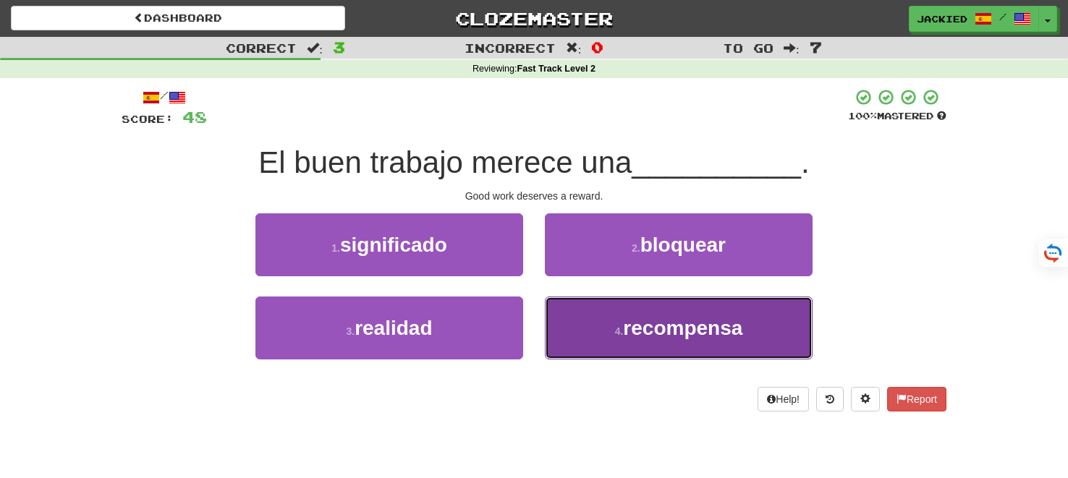
click at [583, 322] on button "4 . recompensa" at bounding box center [679, 328] width 268 height 63
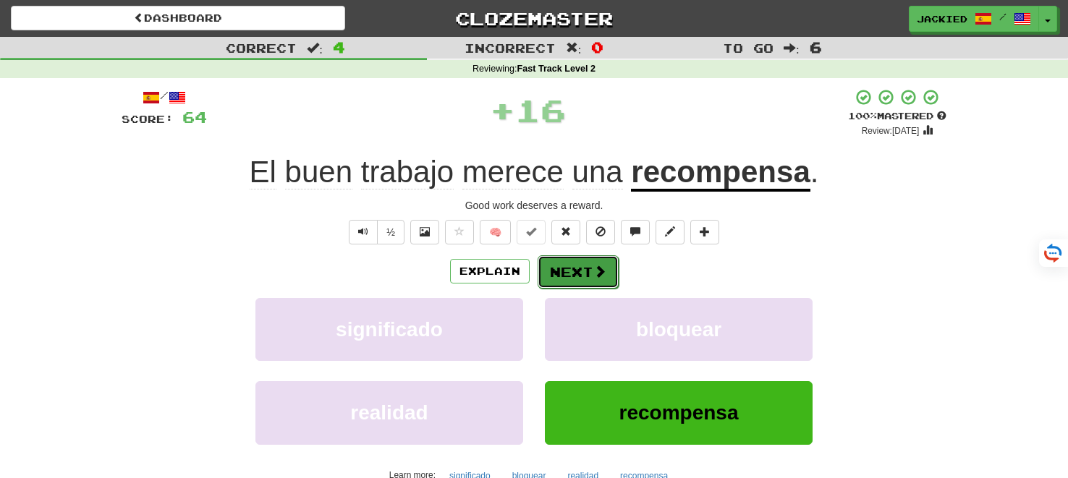
click at [566, 274] on button "Next" at bounding box center [578, 271] width 81 height 33
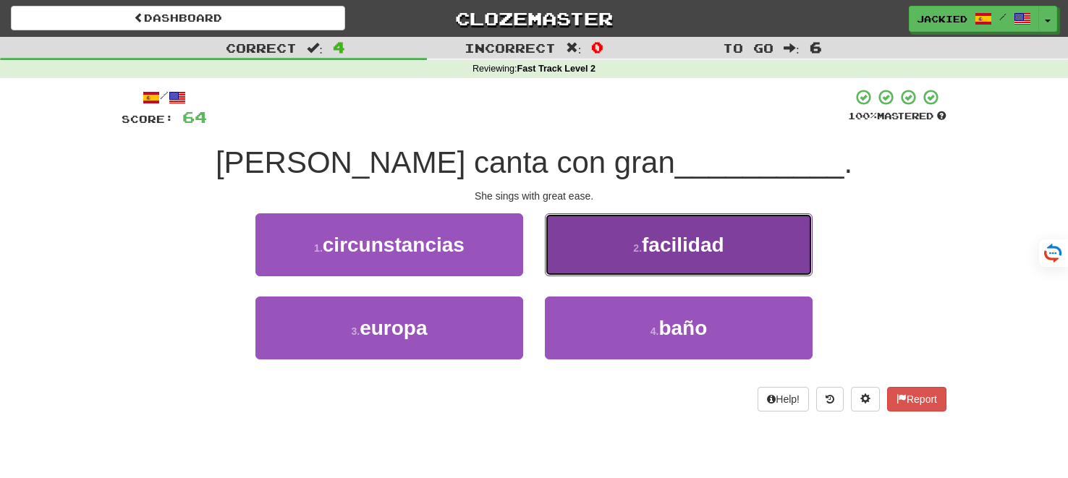
click at [592, 250] on button "2 . facilidad" at bounding box center [679, 244] width 268 height 63
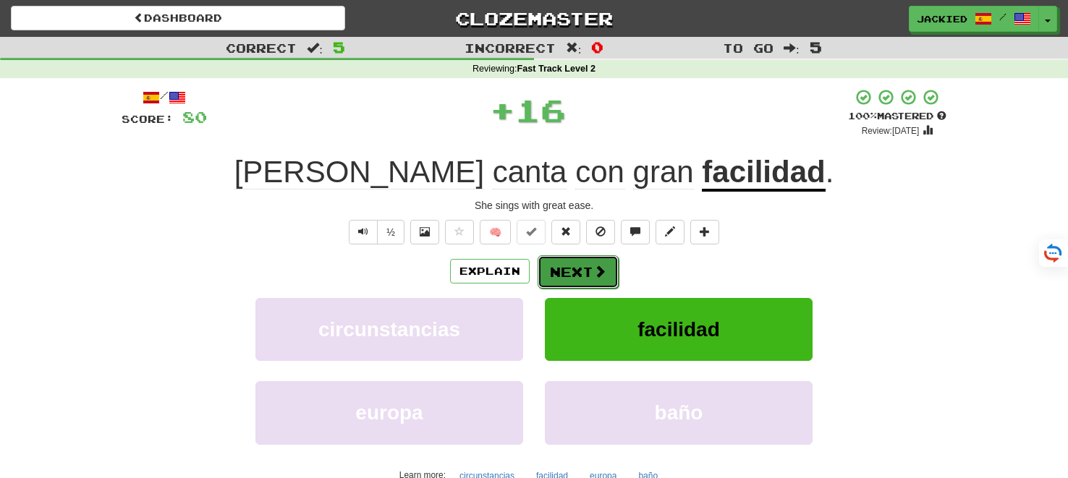
click at [563, 271] on button "Next" at bounding box center [578, 271] width 81 height 33
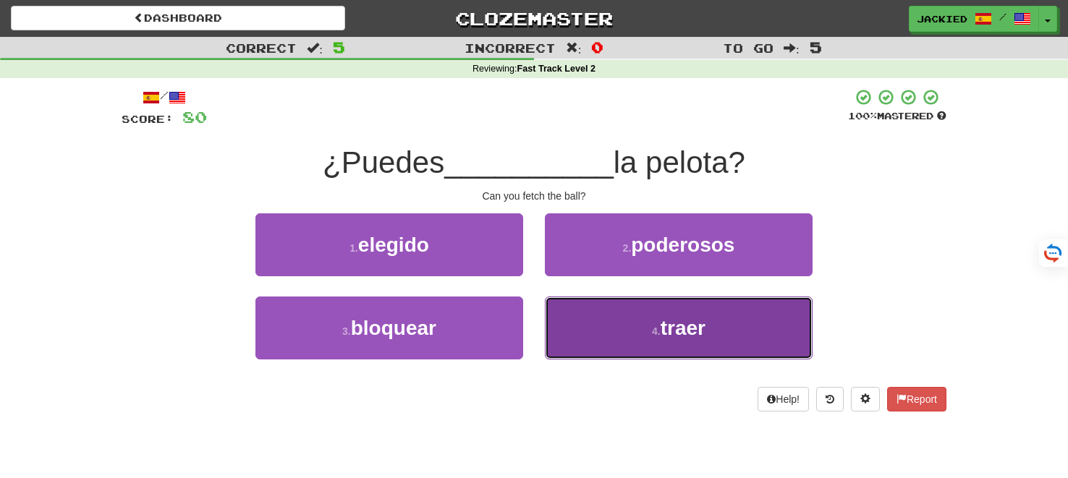
click at [573, 307] on button "4 . traer" at bounding box center [679, 328] width 268 height 63
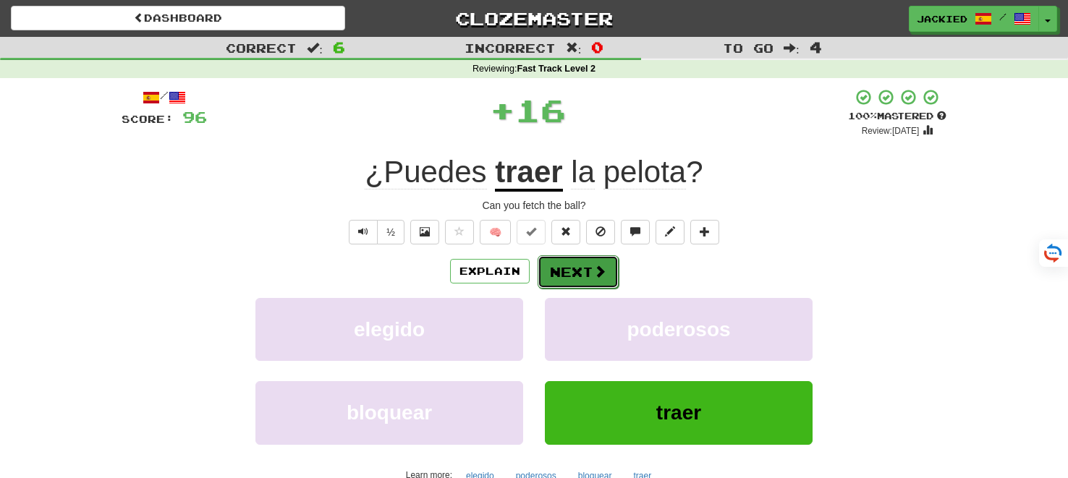
click at [567, 269] on button "Next" at bounding box center [578, 271] width 81 height 33
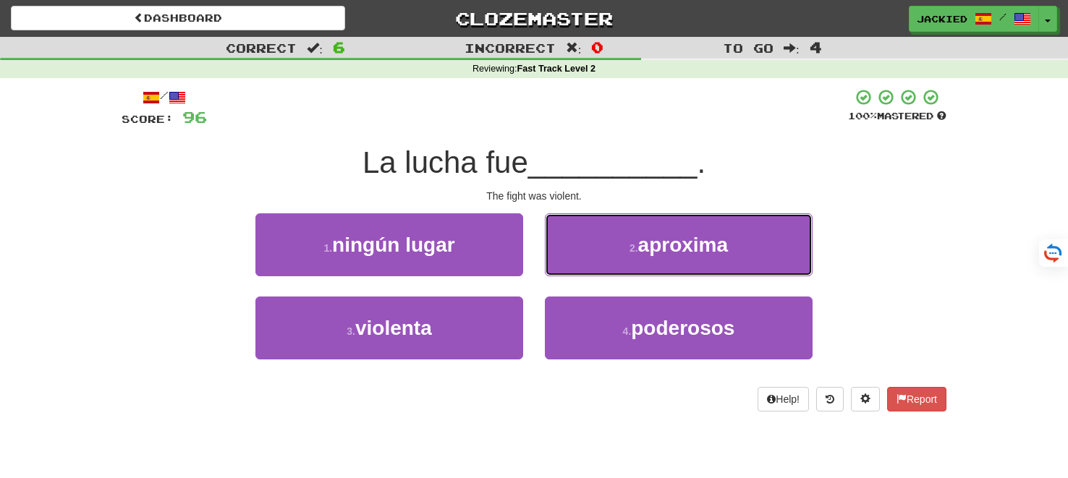
click at [567, 269] on button "2 . aproxima" at bounding box center [679, 244] width 268 height 63
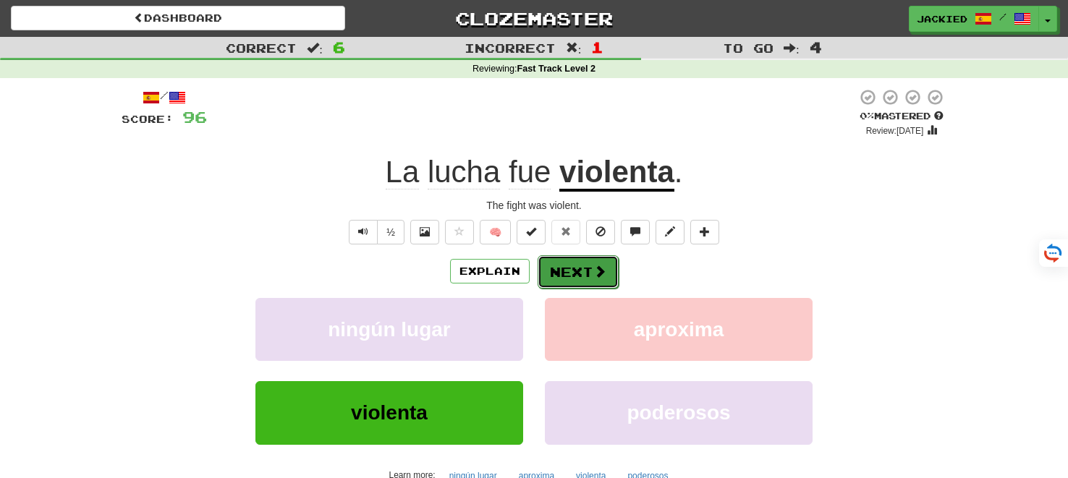
click at [591, 265] on button "Next" at bounding box center [578, 271] width 81 height 33
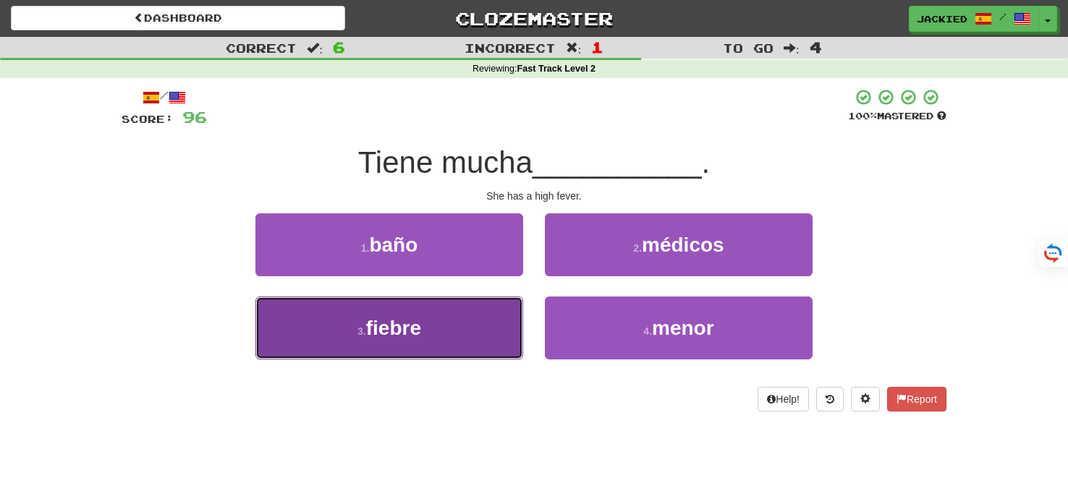
click at [441, 305] on button "3 . fiebre" at bounding box center [389, 328] width 268 height 63
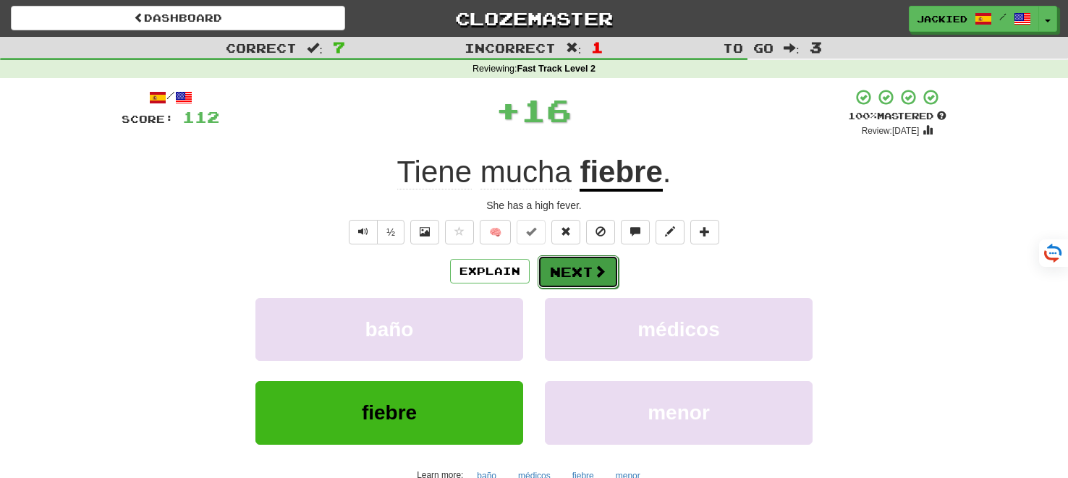
click at [564, 275] on button "Next" at bounding box center [578, 271] width 81 height 33
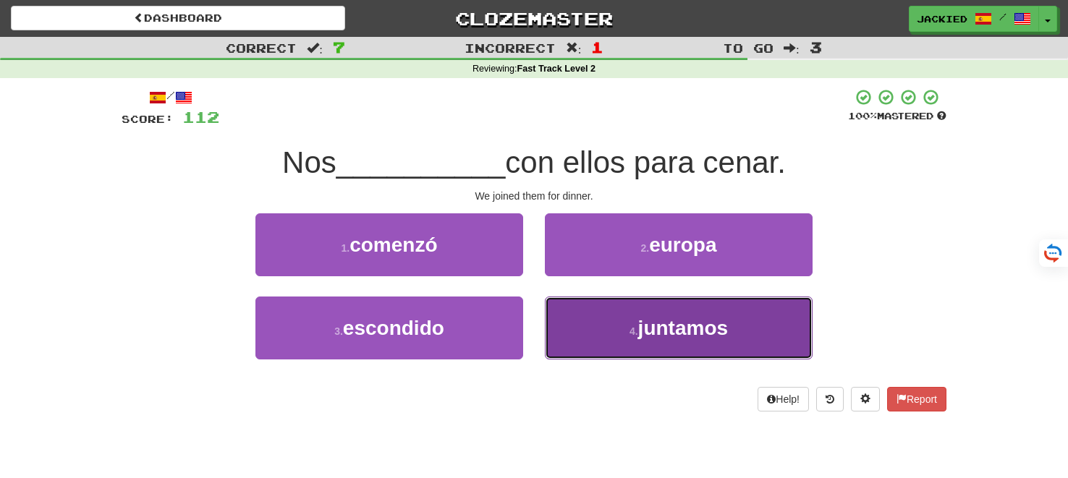
click at [613, 308] on button "4 . juntamos" at bounding box center [679, 328] width 268 height 63
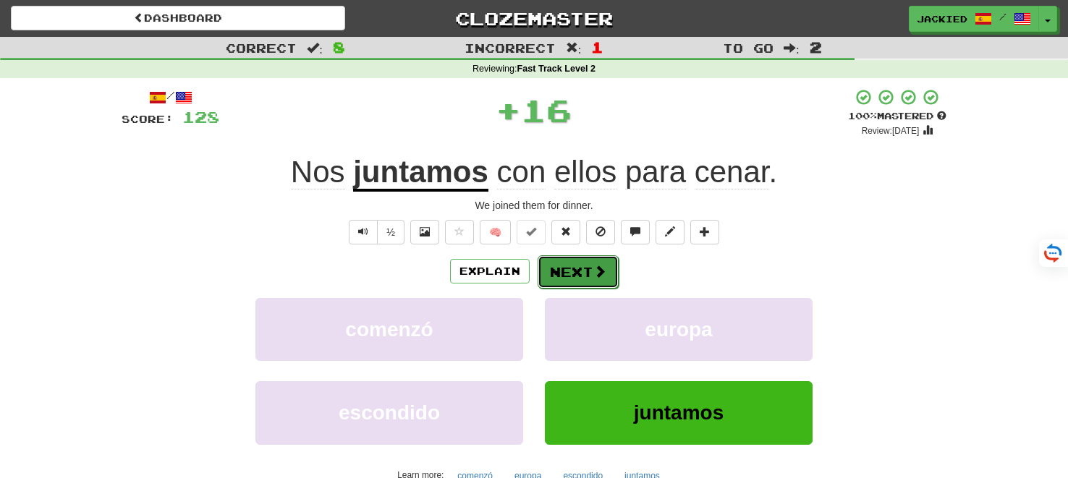
click at [576, 261] on button "Next" at bounding box center [578, 271] width 81 height 33
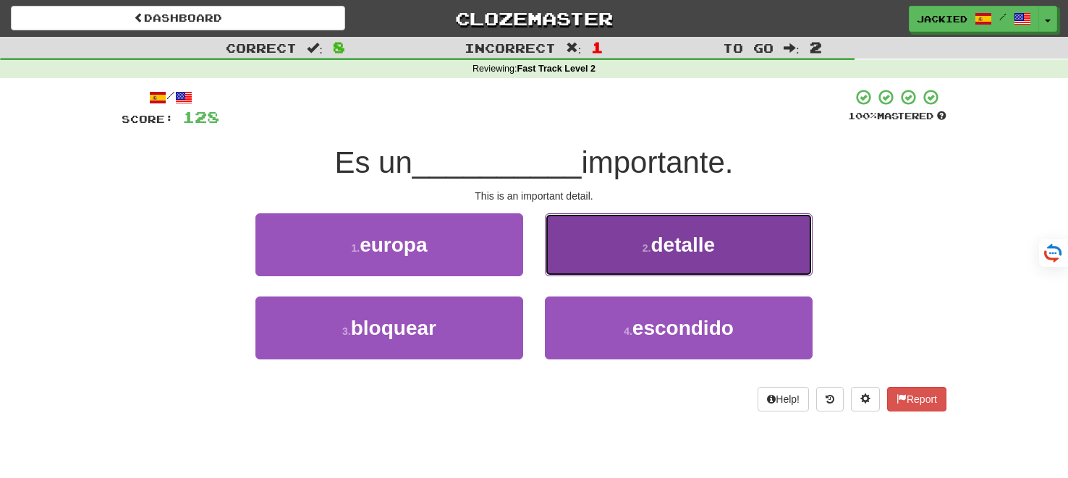
click at [593, 234] on button "2 . detalle" at bounding box center [679, 244] width 268 height 63
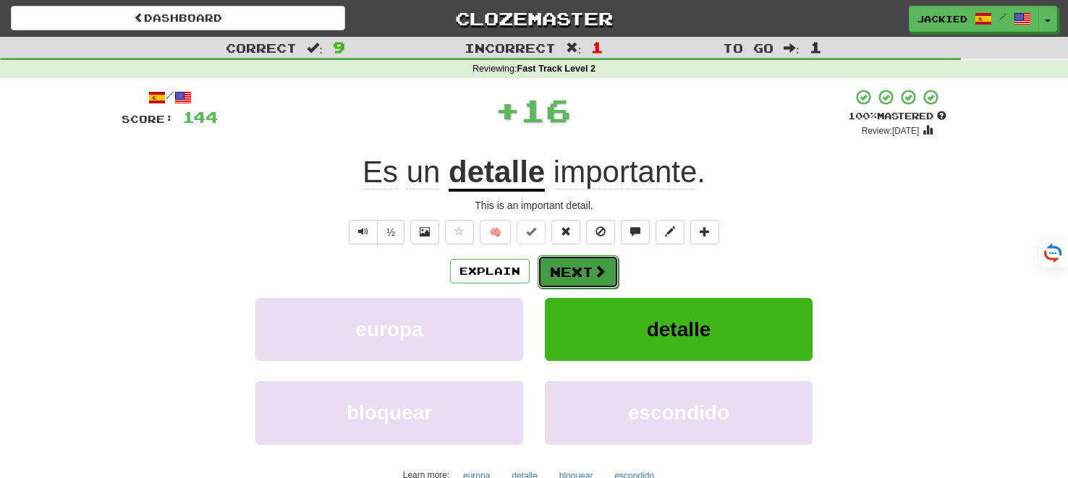
click at [567, 258] on button "Next" at bounding box center [578, 271] width 81 height 33
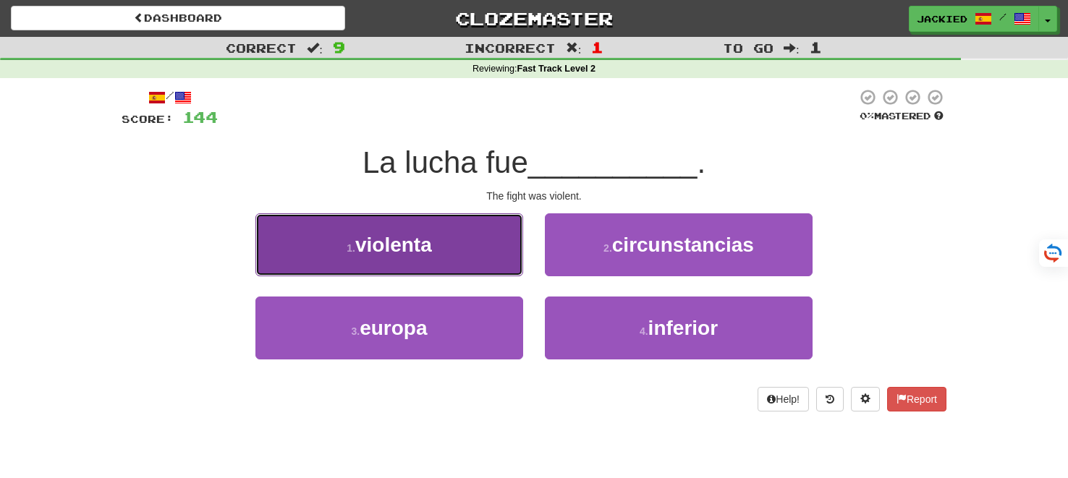
click at [488, 232] on button "1 . violenta" at bounding box center [389, 244] width 268 height 63
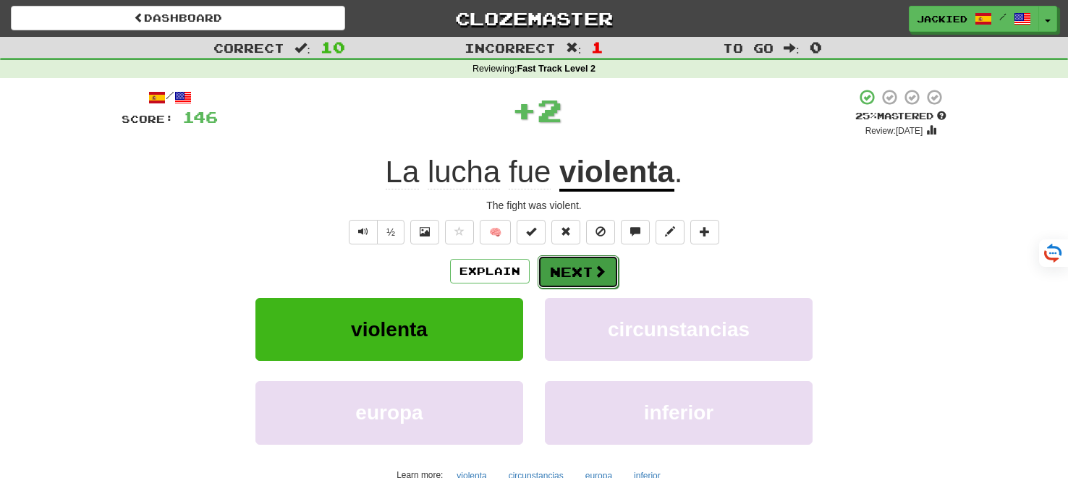
click at [557, 266] on button "Next" at bounding box center [578, 271] width 81 height 33
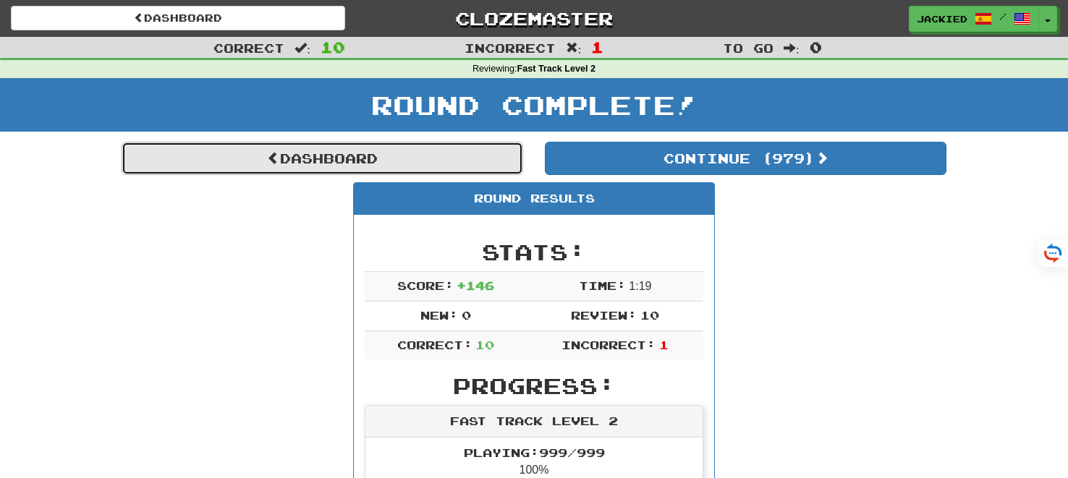
click at [295, 154] on link "Dashboard" at bounding box center [323, 158] width 402 height 33
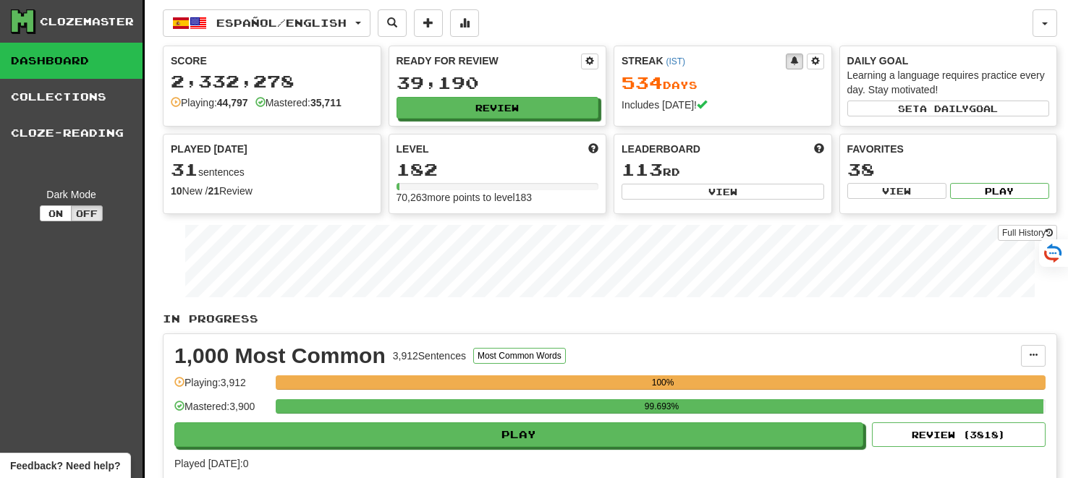
scroll to position [2435, 0]
